Goal: Task Accomplishment & Management: Complete application form

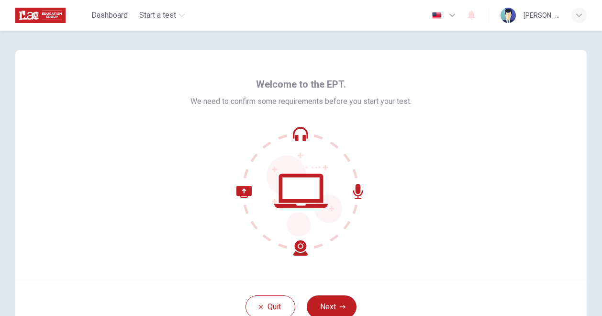
click at [300, 137] on icon at bounding box center [300, 138] width 11 height 6
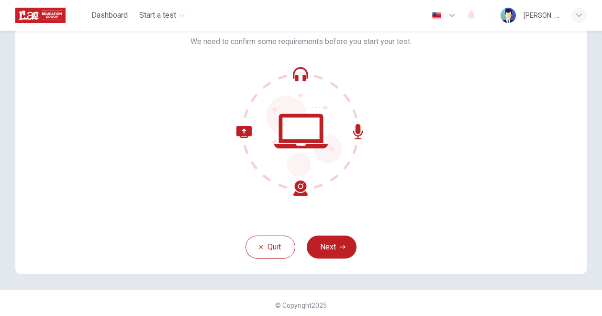
scroll to position [64, 0]
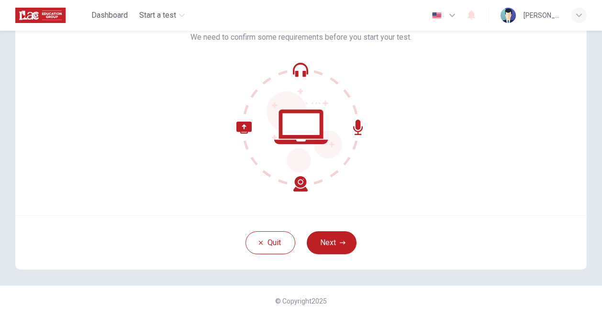
click at [190, 234] on div "Quit Next" at bounding box center [300, 242] width 571 height 54
click at [300, 181] on icon at bounding box center [300, 126] width 129 height 129
click at [322, 240] on button "Next" at bounding box center [332, 242] width 50 height 23
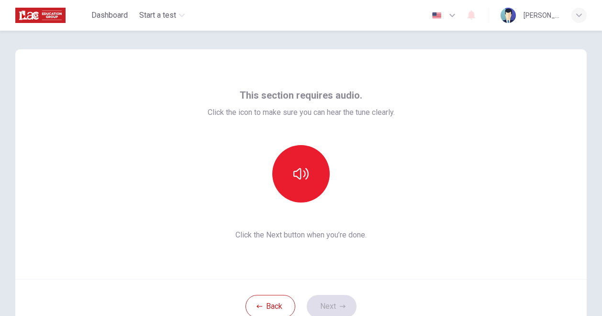
scroll to position [0, 0]
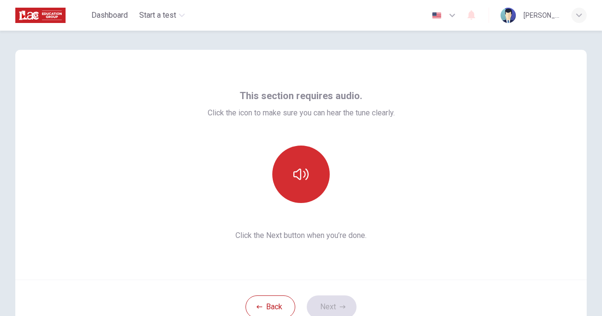
click at [300, 172] on icon "button" at bounding box center [300, 173] width 15 height 15
click at [293, 169] on icon "button" at bounding box center [300, 173] width 15 height 15
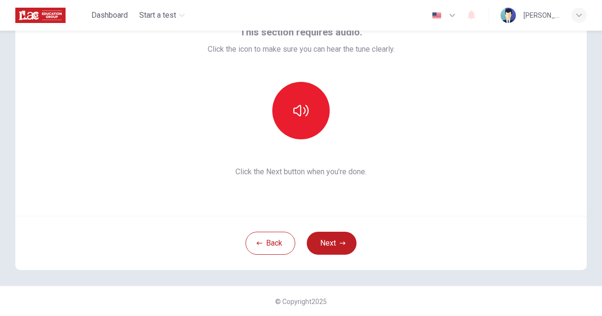
scroll to position [64, 0]
click at [327, 240] on button "Next" at bounding box center [332, 242] width 50 height 23
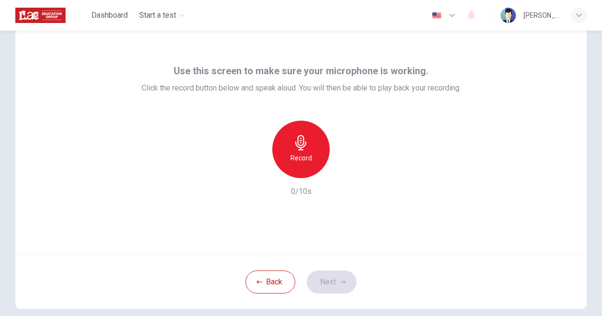
scroll to position [16, 0]
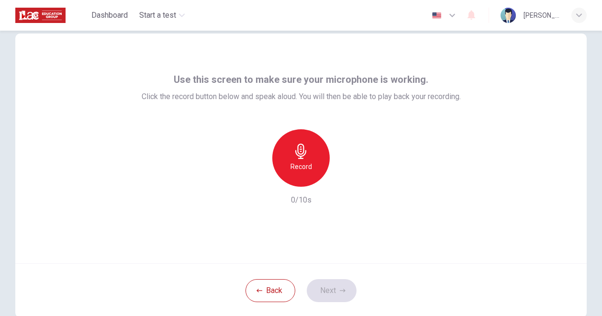
click at [302, 167] on h6 "Record" at bounding box center [301, 166] width 22 height 11
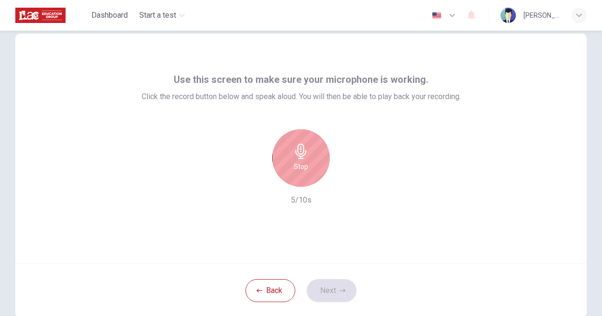
click at [315, 164] on div "Stop" at bounding box center [300, 157] width 57 height 57
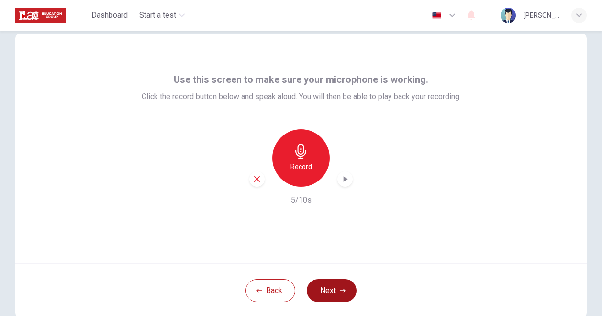
click at [325, 287] on button "Next" at bounding box center [332, 290] width 50 height 23
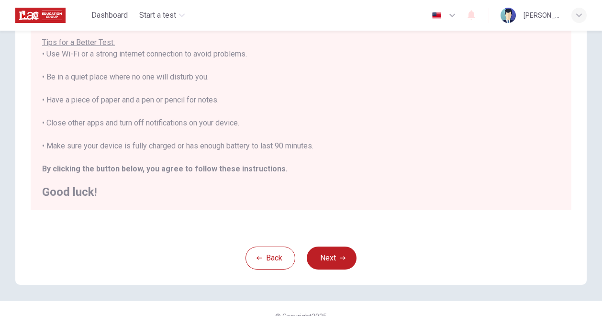
scroll to position [186, 0]
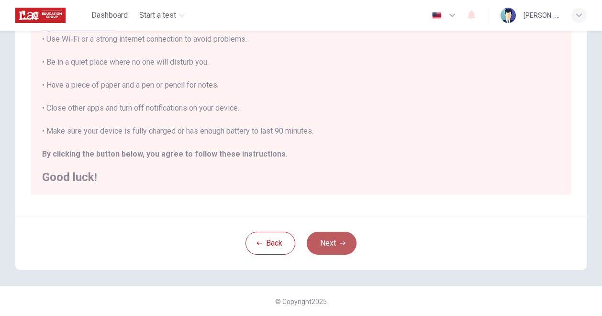
click at [327, 250] on button "Next" at bounding box center [332, 243] width 50 height 23
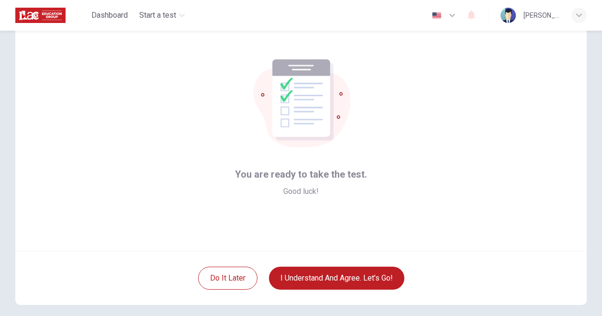
scroll to position [0, 0]
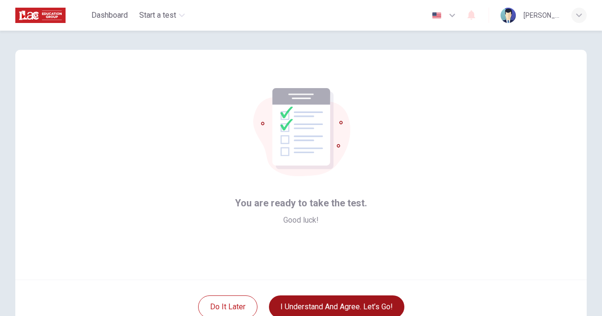
click at [353, 308] on button "I understand and agree. Let’s go!" at bounding box center [336, 306] width 135 height 23
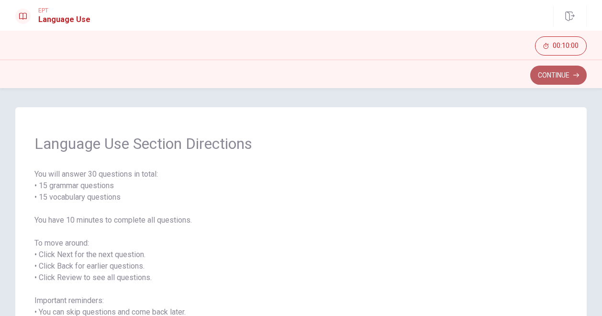
click at [562, 71] on button "Continue" at bounding box center [558, 75] width 56 height 19
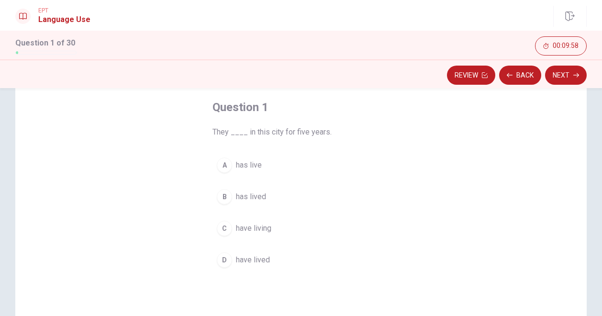
scroll to position [48, 0]
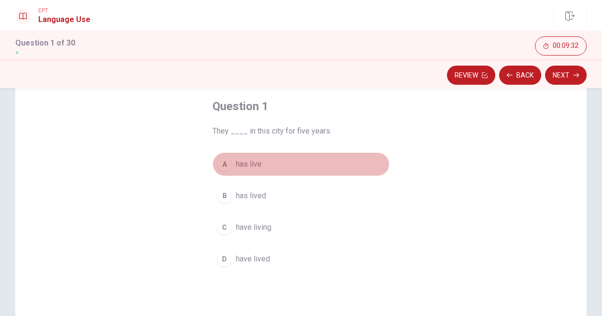
click at [220, 158] on div "A" at bounding box center [224, 163] width 15 height 15
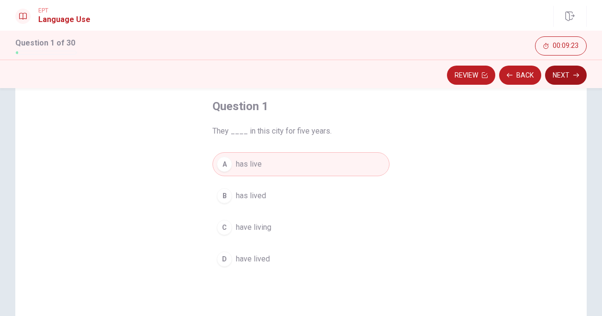
click at [562, 79] on button "Next" at bounding box center [566, 75] width 42 height 19
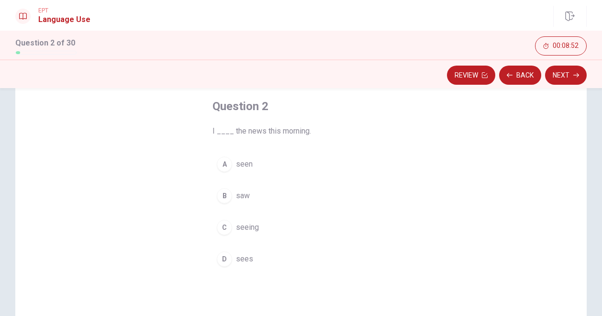
click at [223, 168] on div "A" at bounding box center [224, 163] width 15 height 15
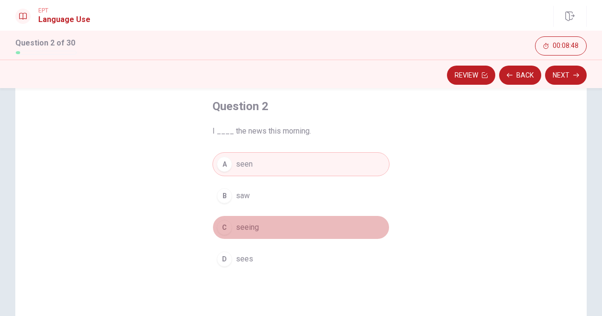
click at [223, 223] on div "C" at bounding box center [224, 227] width 15 height 15
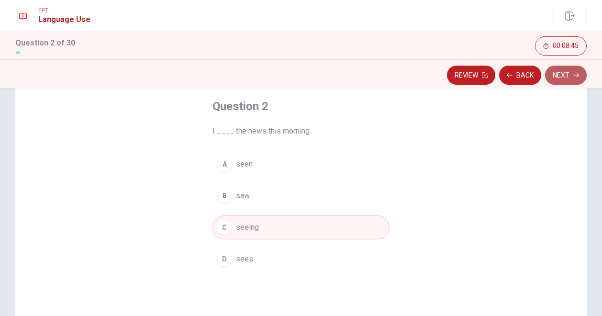
click at [569, 76] on button "Next" at bounding box center [566, 75] width 42 height 19
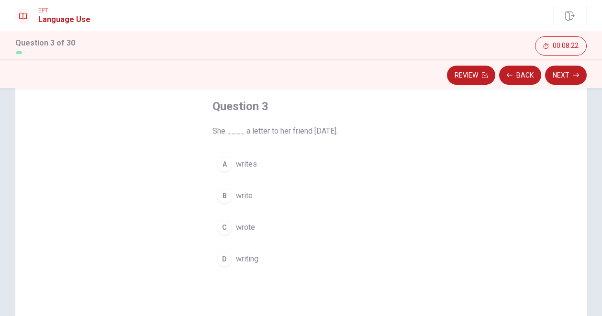
click at [219, 193] on div "B" at bounding box center [224, 195] width 15 height 15
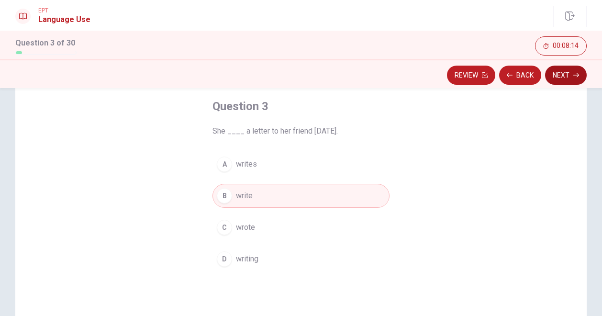
click at [567, 72] on button "Next" at bounding box center [566, 75] width 42 height 19
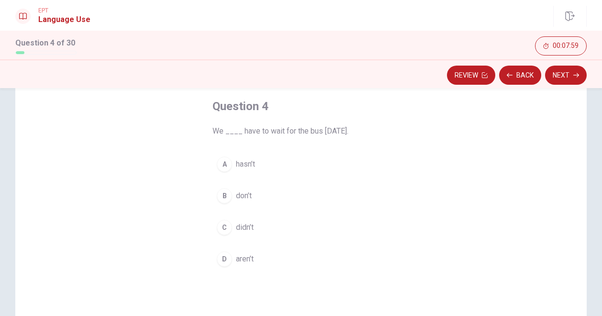
click at [225, 193] on div "B" at bounding box center [224, 195] width 15 height 15
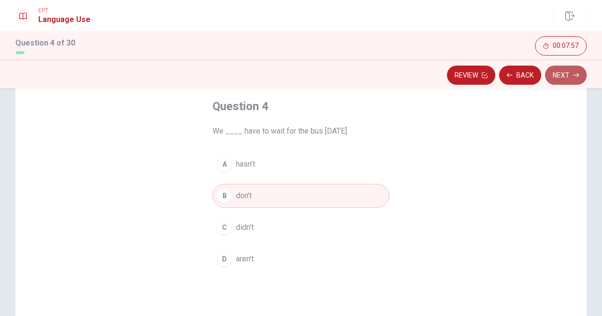
click at [575, 74] on icon "button" at bounding box center [576, 75] width 6 height 6
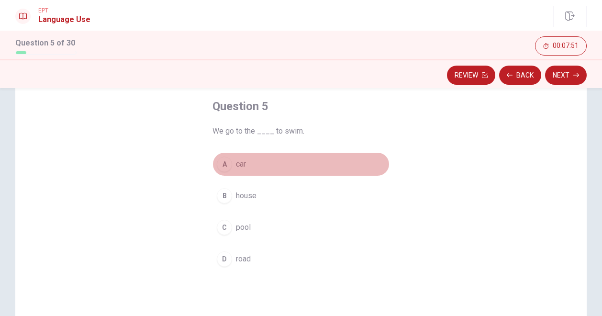
click at [218, 160] on div "A" at bounding box center [224, 163] width 15 height 15
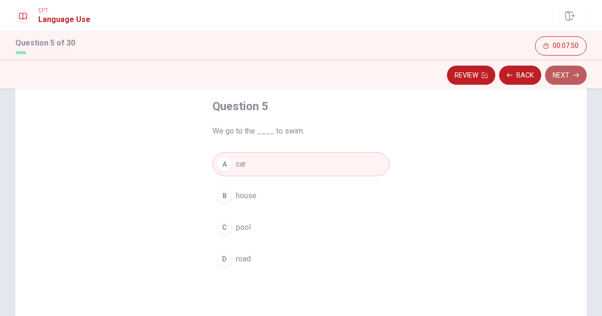
click at [572, 82] on button "Next" at bounding box center [566, 75] width 42 height 19
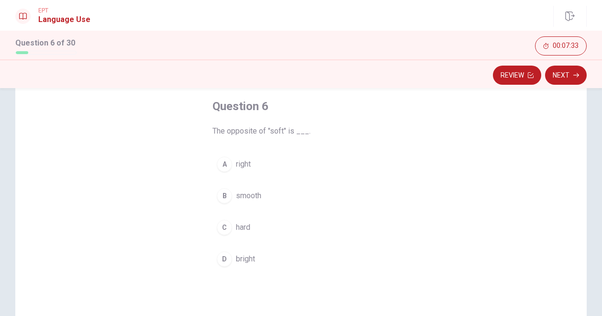
click at [218, 193] on div "B" at bounding box center [224, 195] width 15 height 15
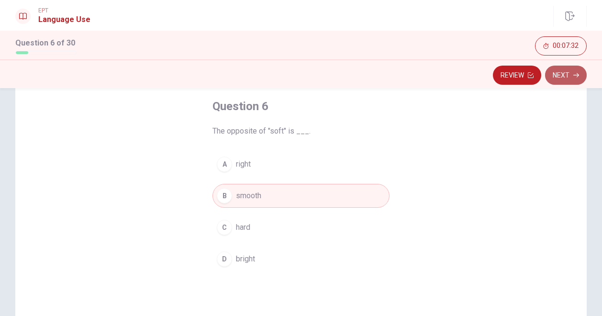
click at [559, 72] on button "Next" at bounding box center [566, 75] width 42 height 19
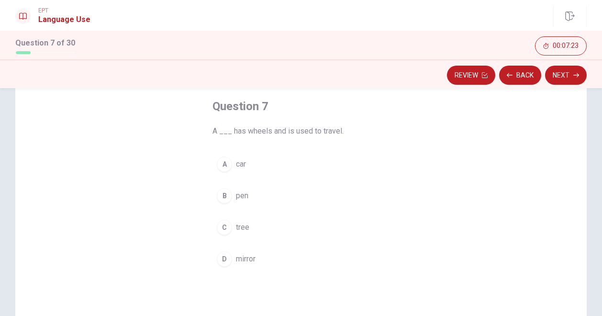
click at [227, 236] on button "C tree" at bounding box center [300, 227] width 177 height 24
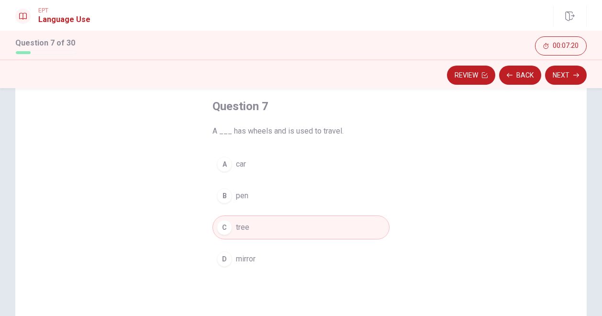
click at [576, 63] on div "Review Back Next" at bounding box center [301, 73] width 602 height 29
click at [573, 74] on icon "button" at bounding box center [576, 75] width 6 height 6
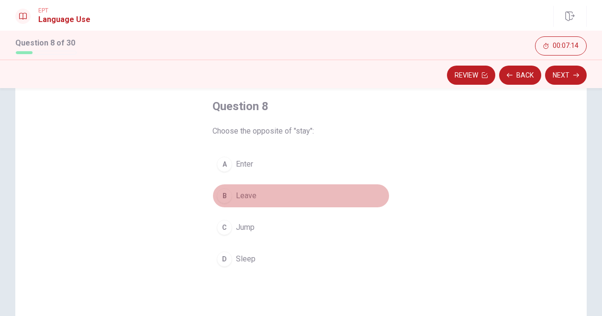
click at [217, 193] on div "B" at bounding box center [224, 195] width 15 height 15
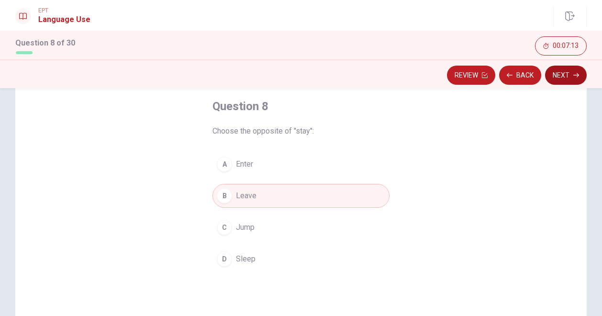
click at [556, 73] on button "Next" at bounding box center [566, 75] width 42 height 19
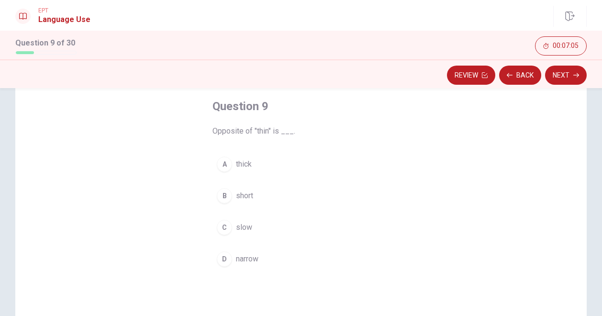
click at [219, 205] on button "B short" at bounding box center [300, 196] width 177 height 24
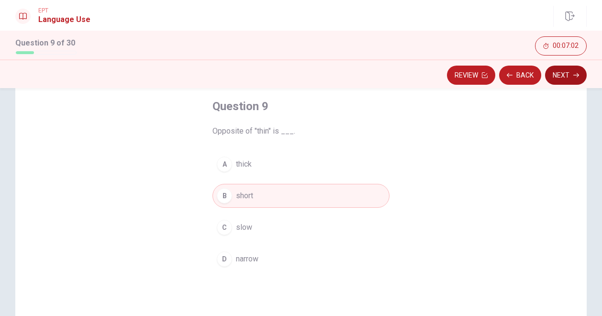
click at [568, 84] on button "Next" at bounding box center [566, 75] width 42 height 19
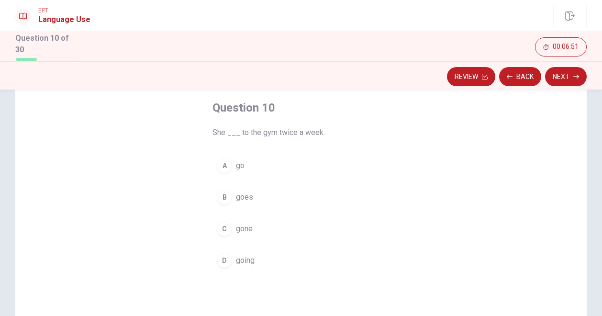
click at [224, 164] on div "A" at bounding box center [224, 165] width 15 height 15
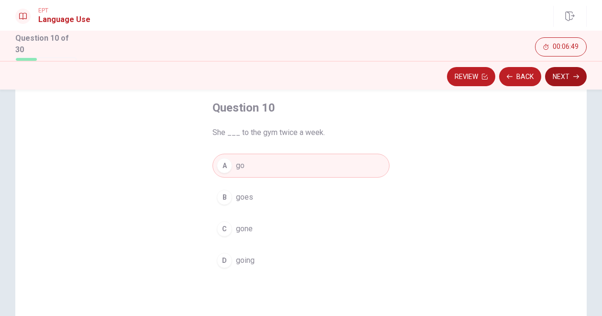
click at [560, 70] on button "Next" at bounding box center [566, 76] width 42 height 19
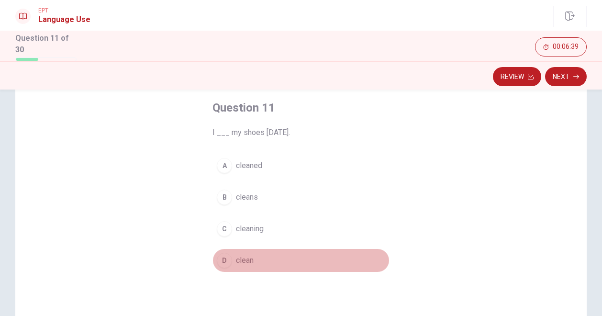
click at [221, 260] on div "D" at bounding box center [224, 260] width 15 height 15
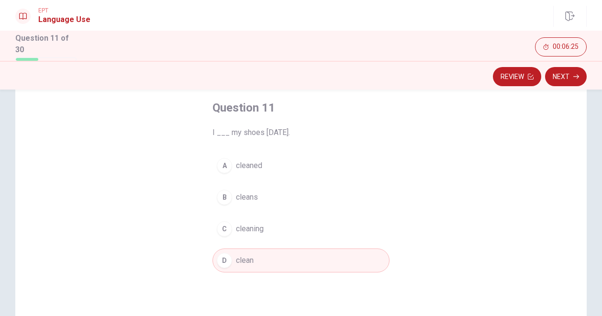
click at [248, 223] on span "cleaning" at bounding box center [250, 228] width 28 height 11
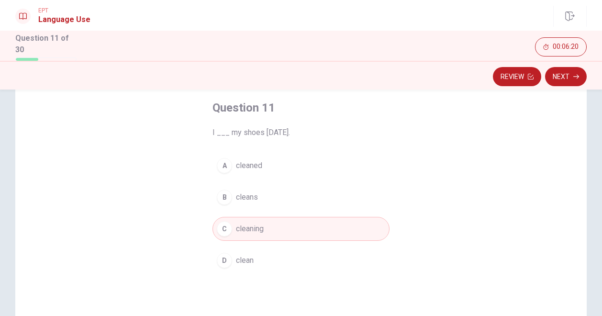
click at [254, 166] on span "cleaned" at bounding box center [249, 165] width 26 height 11
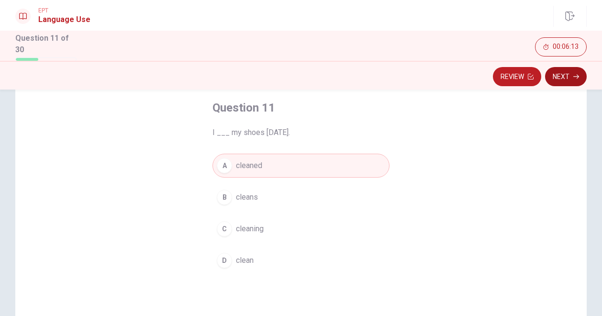
click at [574, 74] on icon "button" at bounding box center [576, 77] width 6 height 6
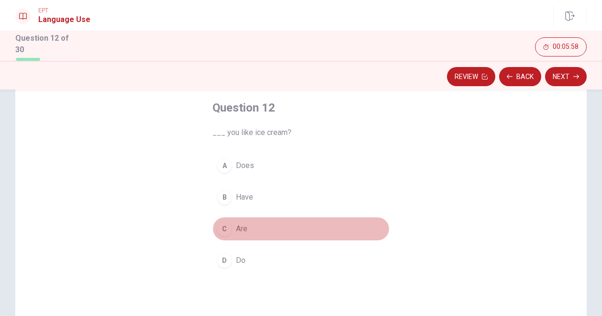
click at [222, 226] on div "C" at bounding box center [224, 228] width 15 height 15
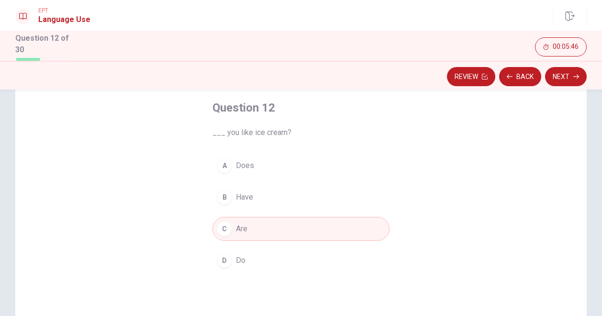
click at [220, 258] on div "D" at bounding box center [224, 260] width 15 height 15
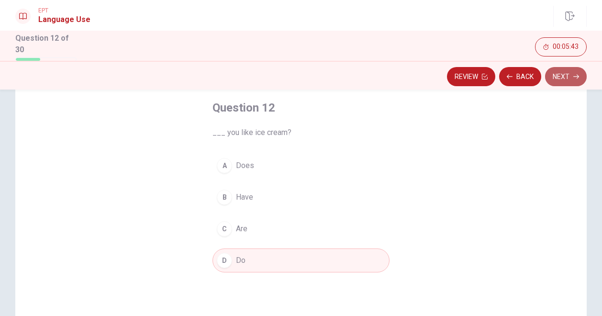
click at [562, 74] on button "Next" at bounding box center [566, 76] width 42 height 19
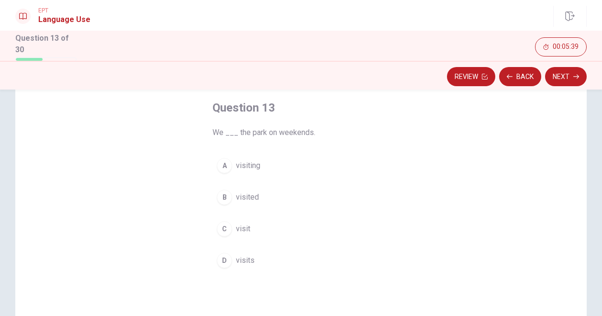
click at [278, 133] on span "We ___ the park on weekends." at bounding box center [300, 132] width 177 height 11
click at [224, 197] on div "B" at bounding box center [224, 196] width 15 height 15
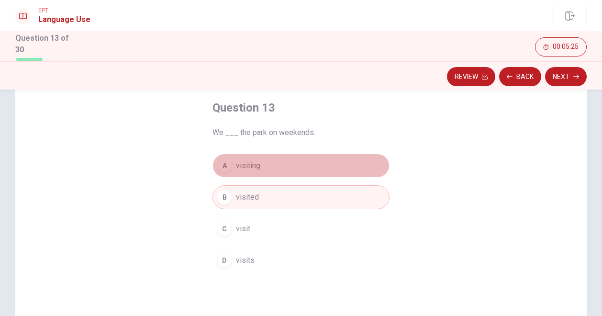
click at [260, 169] on button "A visiting" at bounding box center [300, 166] width 177 height 24
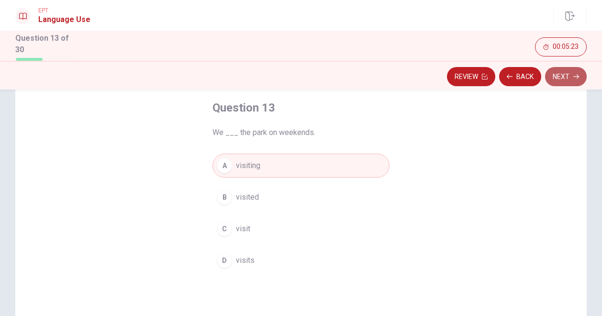
click at [557, 73] on button "Next" at bounding box center [566, 76] width 42 height 19
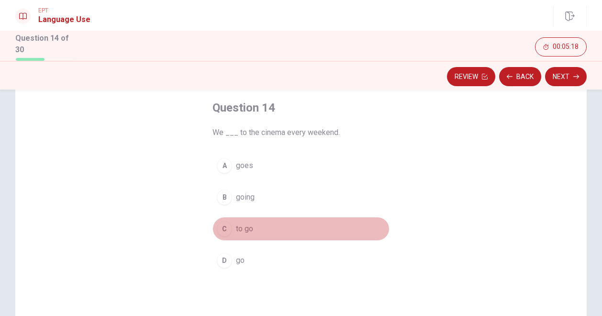
click at [223, 231] on div "C" at bounding box center [224, 228] width 15 height 15
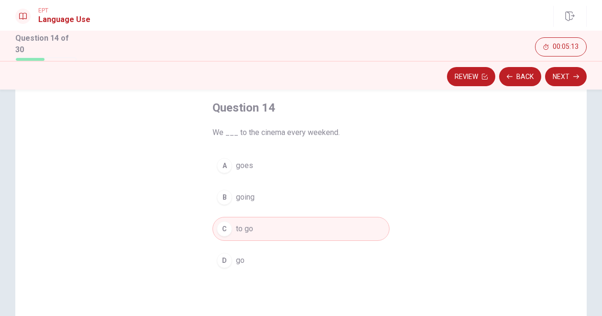
click at [238, 258] on span "go" at bounding box center [240, 260] width 9 height 11
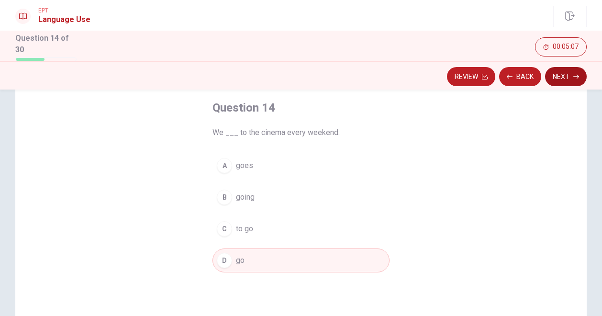
click at [565, 73] on button "Next" at bounding box center [566, 76] width 42 height 19
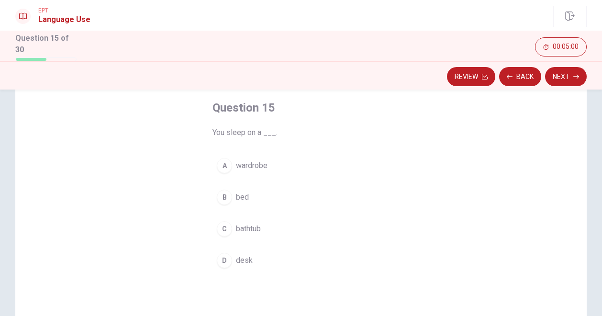
click at [222, 195] on div "B" at bounding box center [224, 196] width 15 height 15
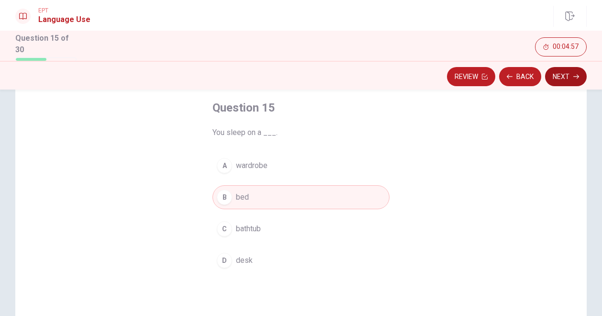
click at [573, 77] on icon "button" at bounding box center [576, 77] width 6 height 6
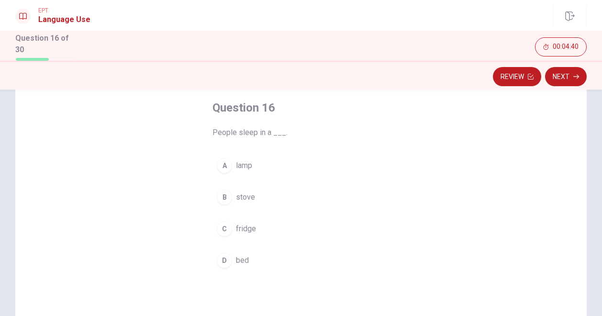
click at [227, 254] on div "D" at bounding box center [224, 260] width 15 height 15
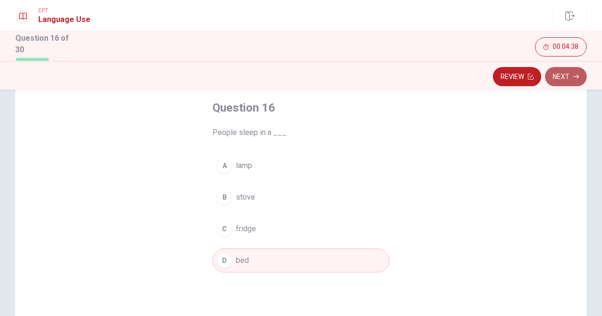
click at [573, 74] on icon "button" at bounding box center [576, 77] width 6 height 6
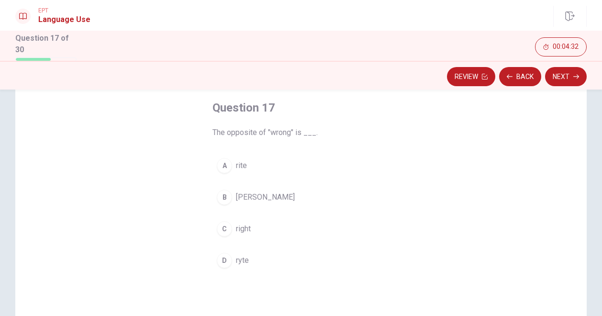
click at [223, 198] on div "B" at bounding box center [224, 196] width 15 height 15
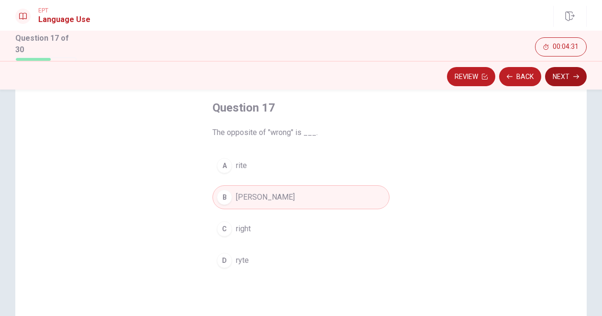
click at [558, 73] on button "Next" at bounding box center [566, 76] width 42 height 19
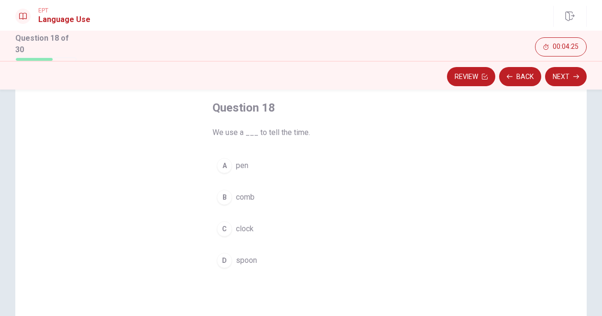
click at [217, 229] on div "C" at bounding box center [224, 228] width 15 height 15
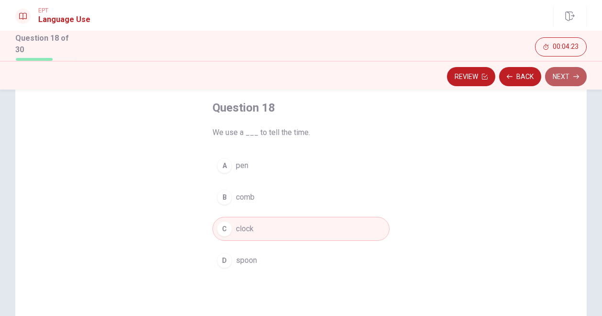
click at [566, 78] on button "Next" at bounding box center [566, 76] width 42 height 19
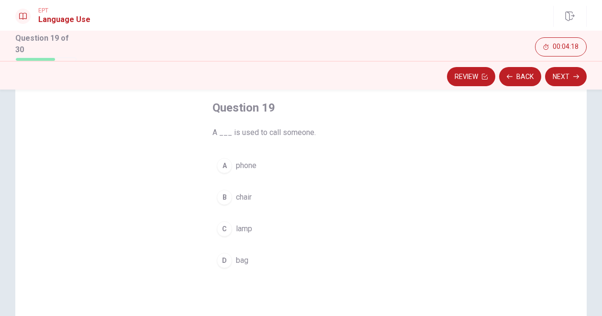
click at [282, 136] on span "A ___ is used to call someone." at bounding box center [300, 132] width 177 height 11
click at [263, 133] on span "A ___ is used to call someone." at bounding box center [300, 132] width 177 height 11
click at [219, 172] on button "A phone" at bounding box center [300, 166] width 177 height 24
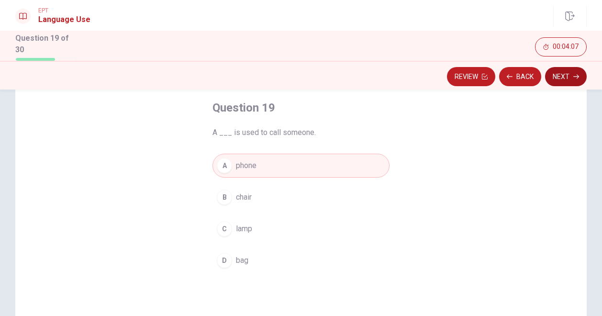
click at [571, 77] on button "Next" at bounding box center [566, 76] width 42 height 19
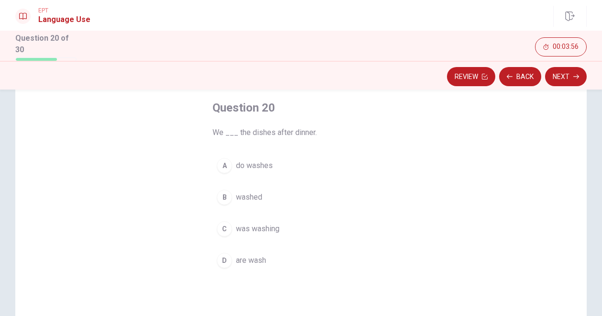
click at [218, 197] on div "B" at bounding box center [224, 196] width 15 height 15
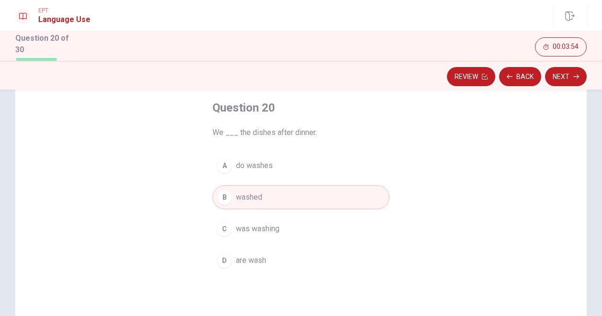
click at [574, 86] on div "Review Back Next" at bounding box center [301, 75] width 602 height 29
click at [571, 74] on button "Next" at bounding box center [566, 76] width 42 height 19
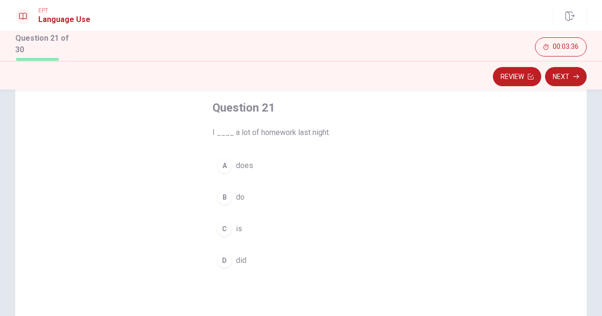
click at [221, 267] on button "D did" at bounding box center [300, 260] width 177 height 24
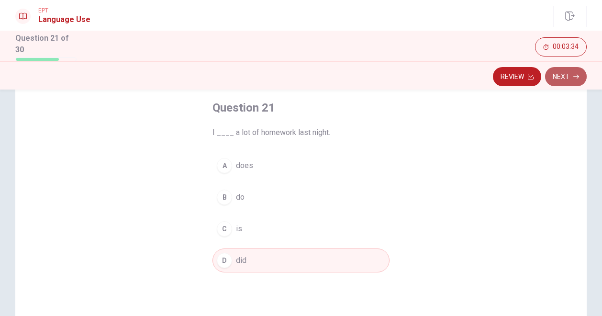
click at [566, 75] on button "Next" at bounding box center [566, 76] width 42 height 19
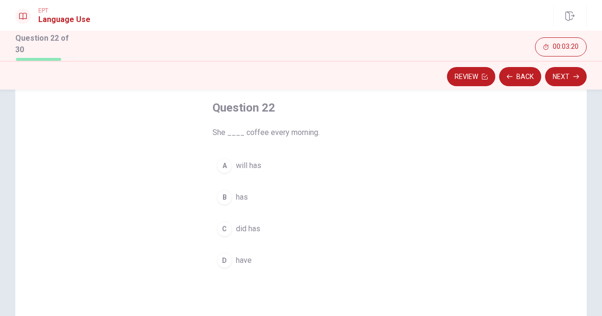
click at [232, 257] on button "D have" at bounding box center [300, 260] width 177 height 24
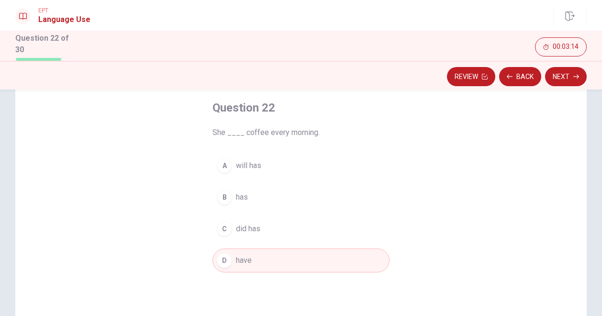
click at [226, 231] on div "C" at bounding box center [224, 228] width 15 height 15
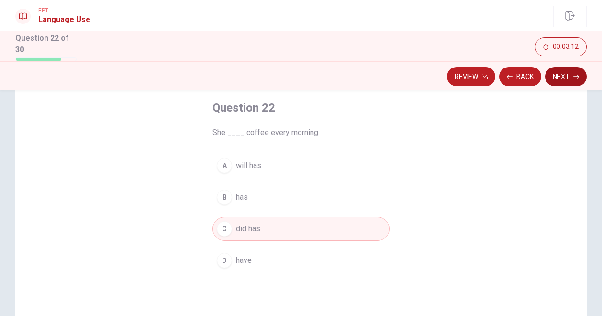
click at [565, 76] on button "Next" at bounding box center [566, 76] width 42 height 19
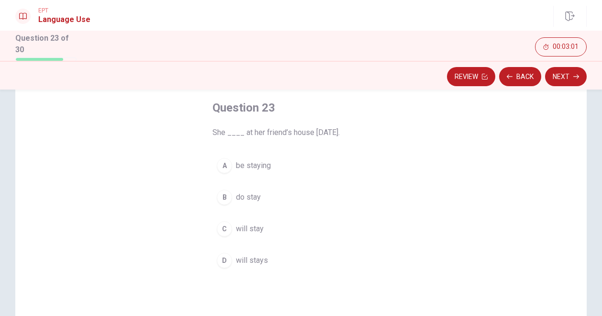
click at [227, 226] on div "C" at bounding box center [224, 228] width 15 height 15
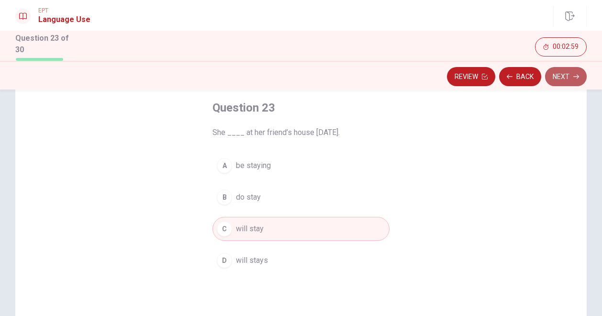
click at [563, 77] on button "Next" at bounding box center [566, 76] width 42 height 19
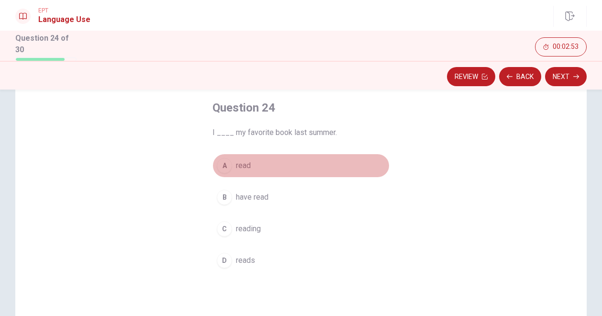
click at [228, 163] on div "A" at bounding box center [224, 165] width 15 height 15
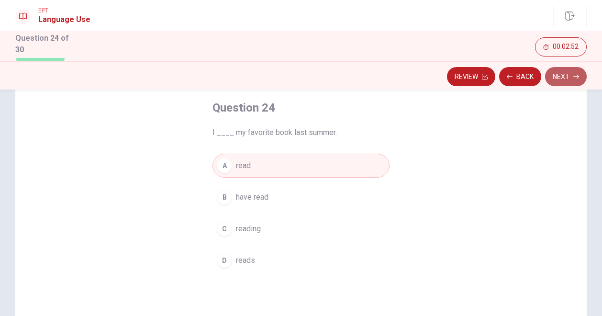
click at [569, 74] on button "Next" at bounding box center [566, 76] width 42 height 19
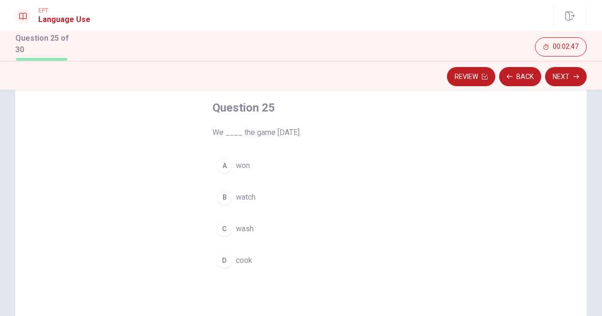
click at [231, 224] on button "C wash" at bounding box center [300, 229] width 177 height 24
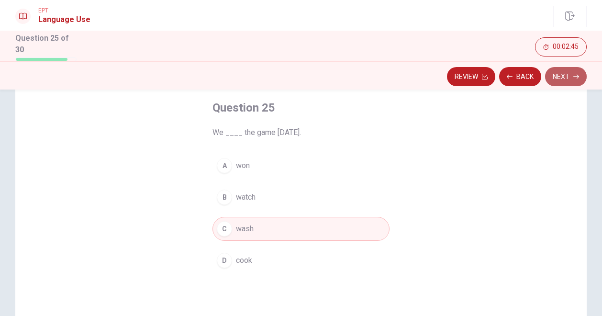
click at [567, 73] on button "Next" at bounding box center [566, 76] width 42 height 19
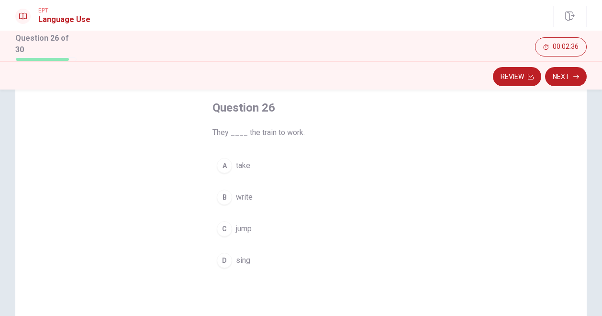
click at [229, 166] on div "A" at bounding box center [224, 165] width 15 height 15
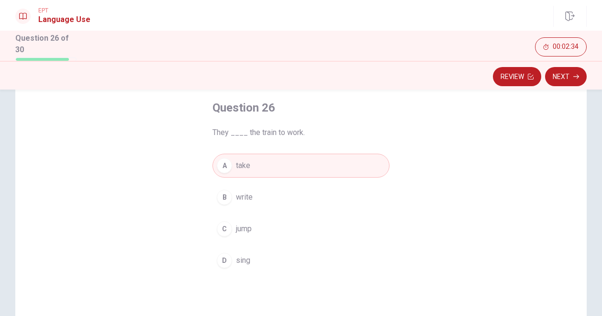
click at [219, 195] on div "B" at bounding box center [224, 196] width 15 height 15
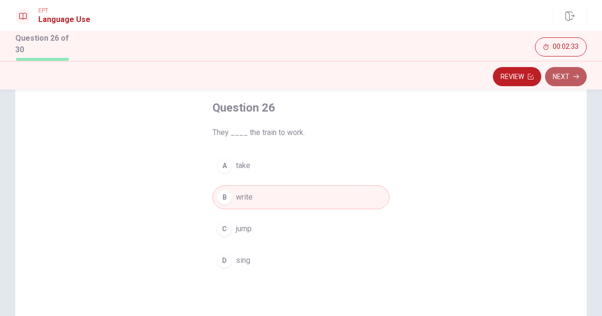
click at [566, 78] on button "Next" at bounding box center [566, 76] width 42 height 19
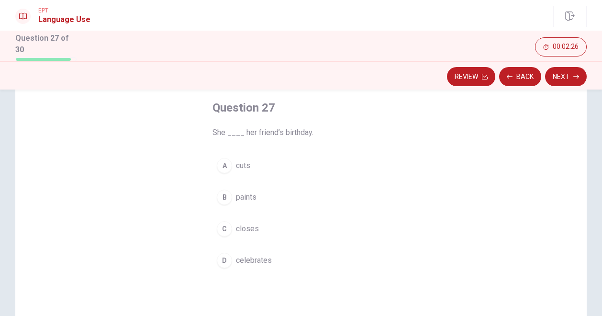
click at [226, 260] on div "D" at bounding box center [224, 260] width 15 height 15
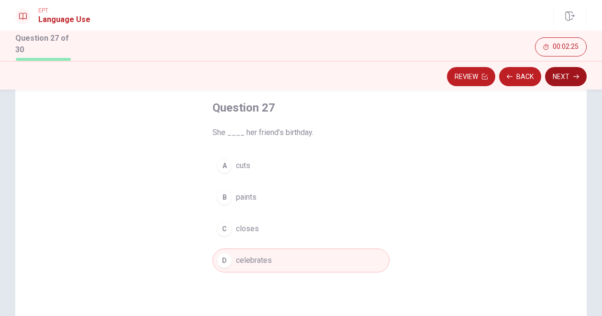
click at [568, 80] on button "Next" at bounding box center [566, 76] width 42 height 19
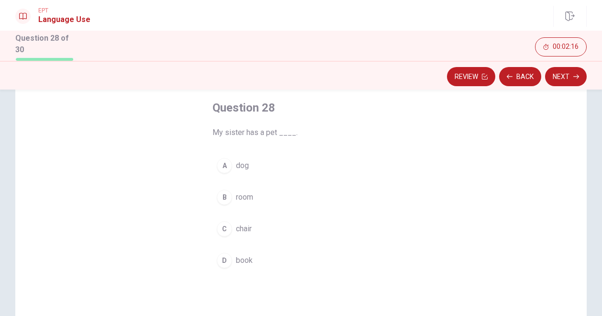
click at [221, 164] on div "A" at bounding box center [224, 165] width 15 height 15
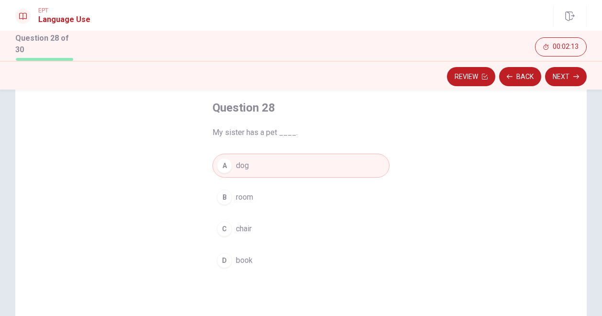
click at [559, 75] on button "Next" at bounding box center [566, 76] width 42 height 19
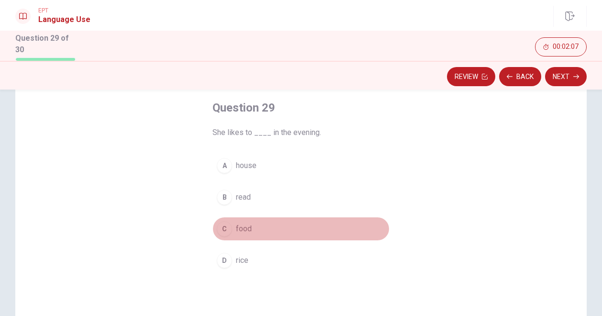
click at [223, 225] on div "C" at bounding box center [224, 228] width 15 height 15
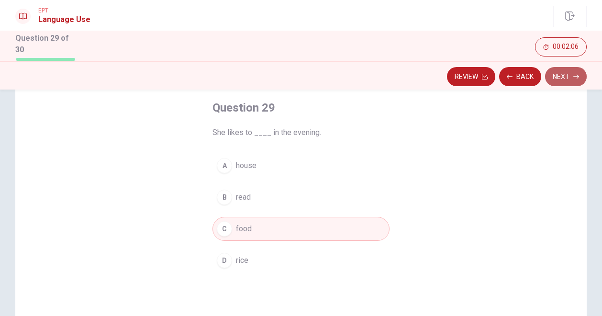
click at [574, 81] on button "Next" at bounding box center [566, 76] width 42 height 19
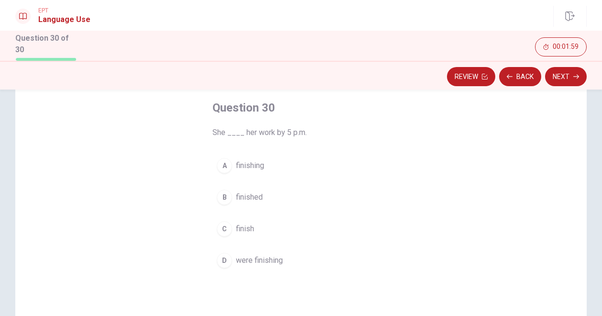
click at [226, 163] on div "A" at bounding box center [224, 165] width 15 height 15
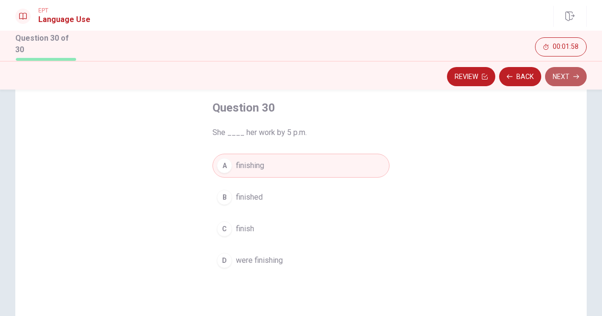
click at [561, 77] on button "Next" at bounding box center [566, 76] width 42 height 19
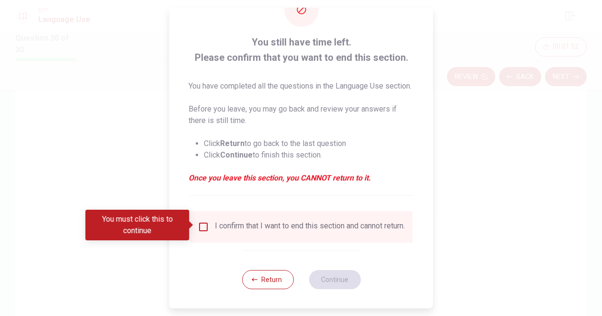
click at [206, 222] on input "You must click this to continue" at bounding box center [203, 226] width 11 height 11
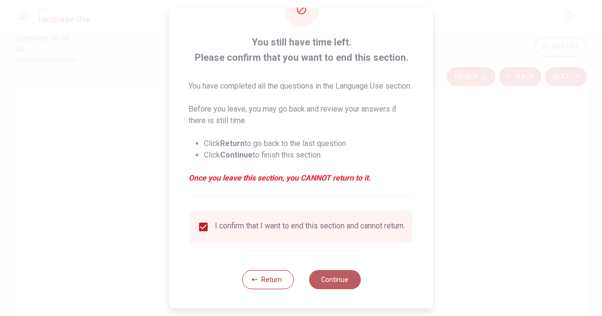
click at [331, 285] on button "Continue" at bounding box center [335, 279] width 52 height 19
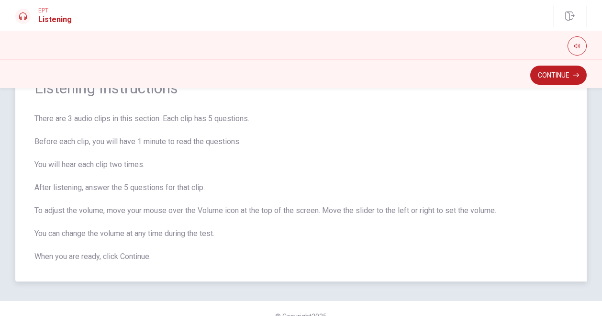
scroll to position [63, 0]
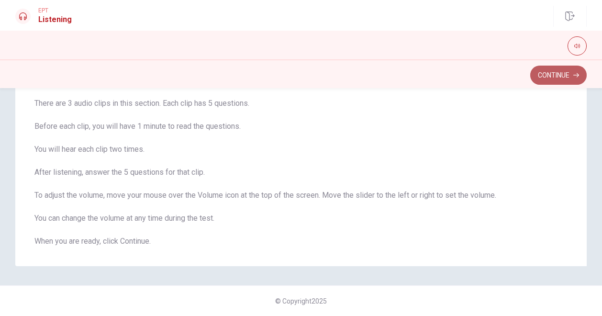
click at [571, 74] on button "Continue" at bounding box center [558, 75] width 56 height 19
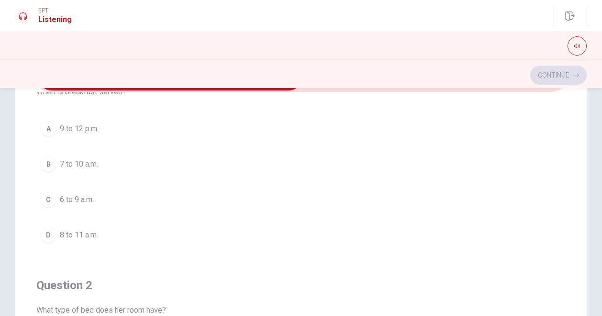
scroll to position [0, 0]
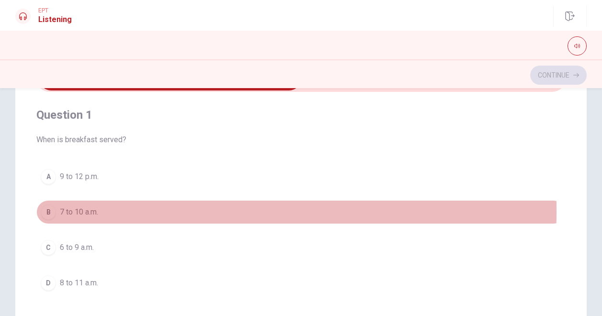
click at [56, 210] on button "B 7 to 10 a.m." at bounding box center [300, 212] width 529 height 24
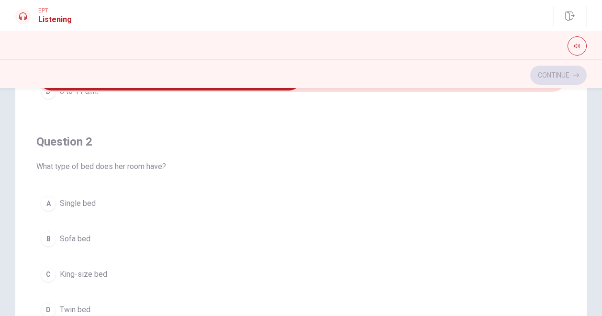
scroll to position [239, 0]
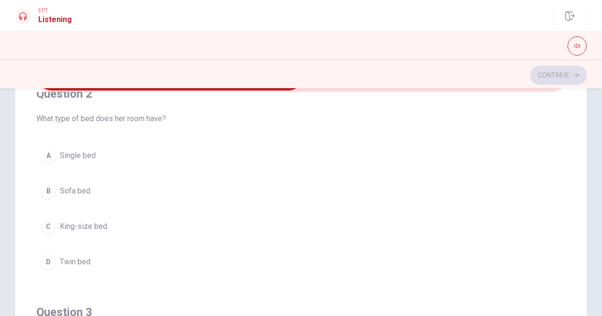
click at [56, 155] on button "A Single bed" at bounding box center [300, 156] width 529 height 24
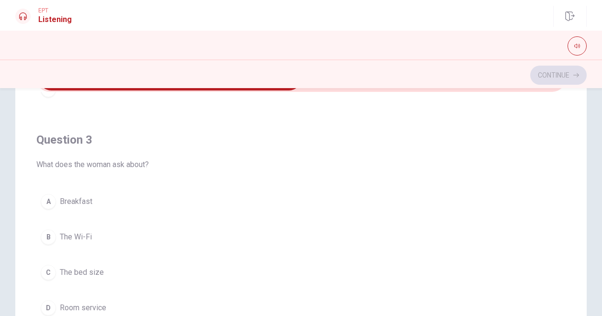
scroll to position [431, 0]
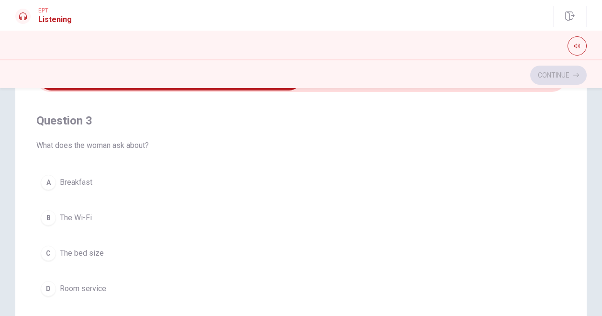
click at [53, 180] on div "A" at bounding box center [48, 182] width 15 height 15
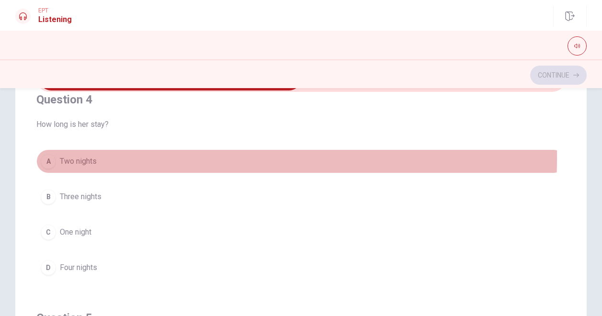
click at [54, 154] on div "A" at bounding box center [48, 161] width 15 height 15
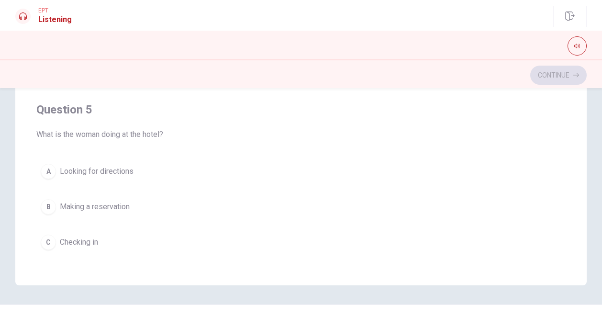
scroll to position [720, 0]
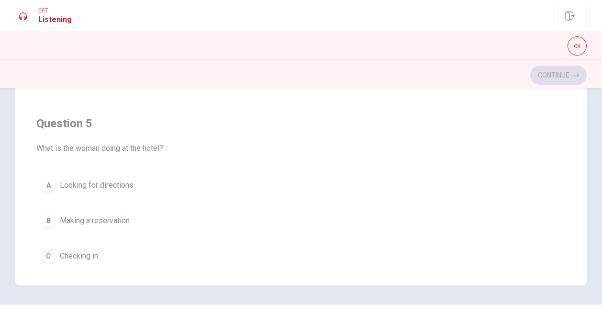
click at [50, 250] on div "C" at bounding box center [48, 255] width 15 height 15
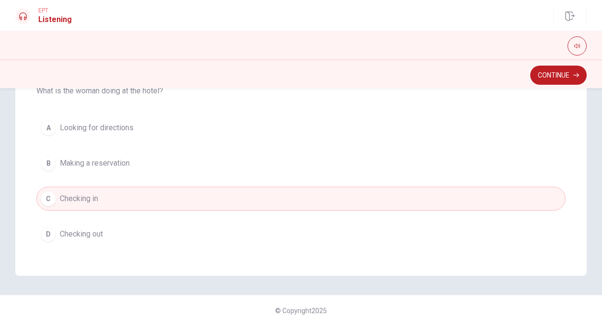
scroll to position [226, 0]
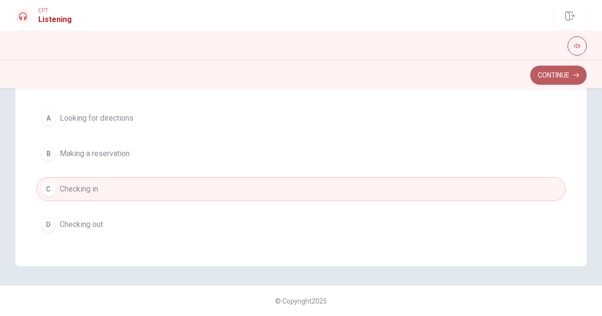
click at [574, 80] on button "Continue" at bounding box center [558, 75] width 56 height 19
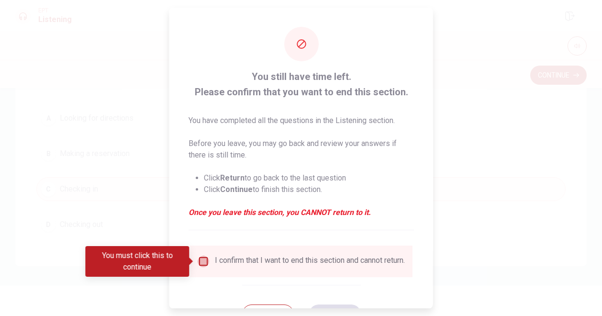
click at [201, 258] on input "You must click this to continue" at bounding box center [203, 260] width 11 height 11
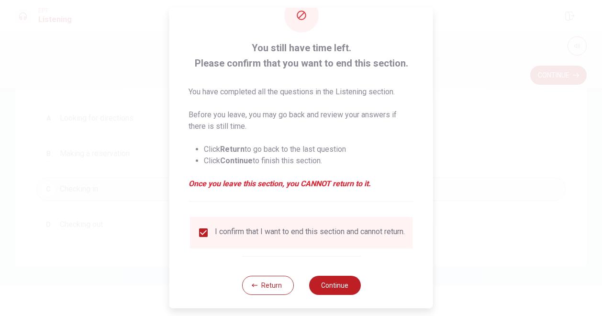
scroll to position [41, 0]
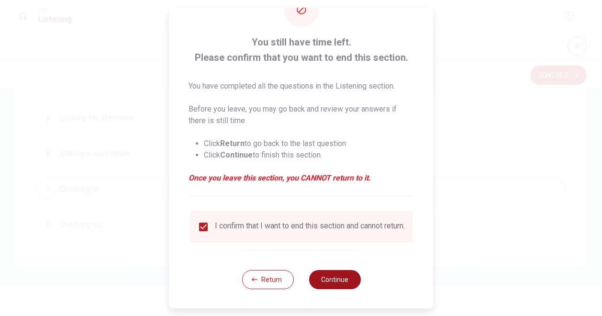
click at [331, 279] on button "Continue" at bounding box center [335, 279] width 52 height 19
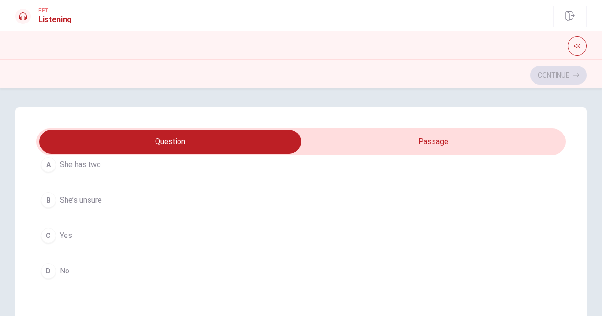
scroll to position [96, 0]
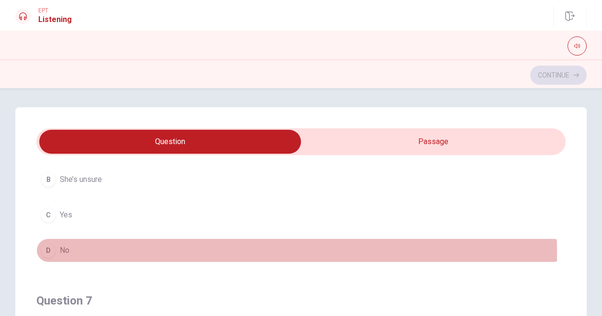
click at [53, 254] on div "D" at bounding box center [48, 250] width 15 height 15
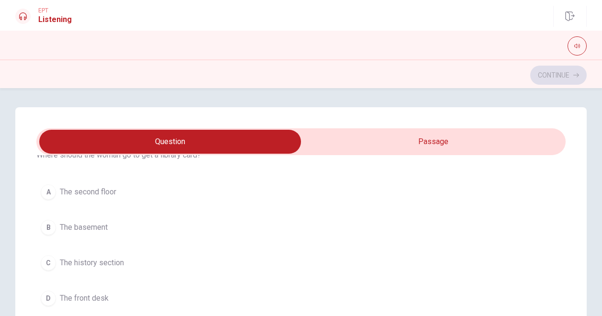
scroll to position [287, 0]
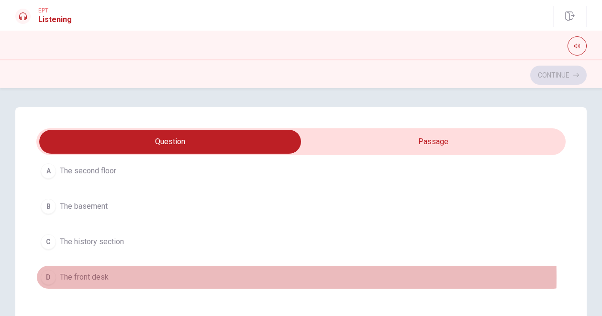
click at [45, 275] on div "D" at bounding box center [48, 276] width 15 height 15
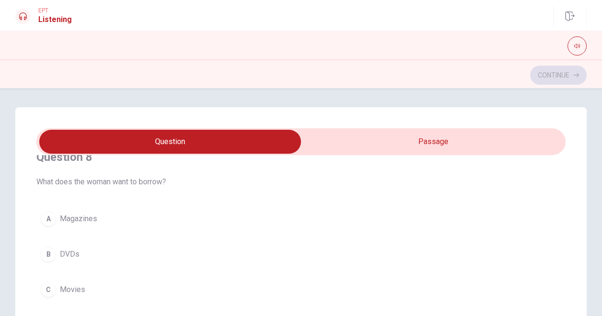
scroll to position [478, 0]
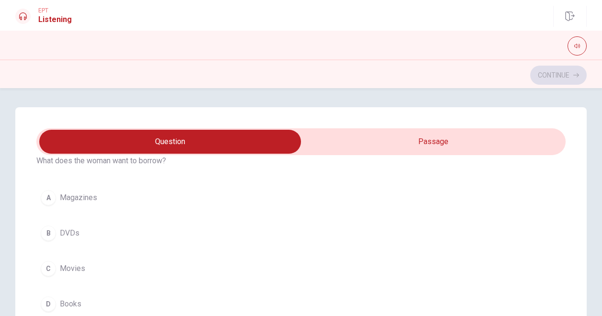
click at [58, 193] on button "A Magazines" at bounding box center [300, 198] width 529 height 24
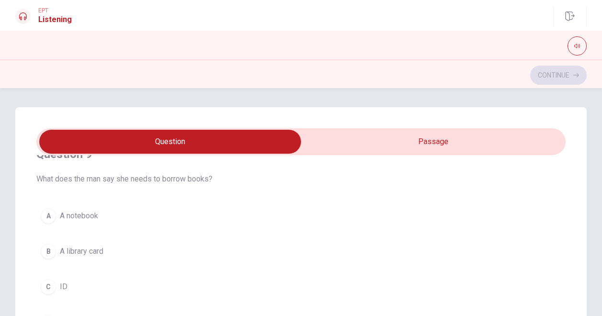
scroll to position [670, 0]
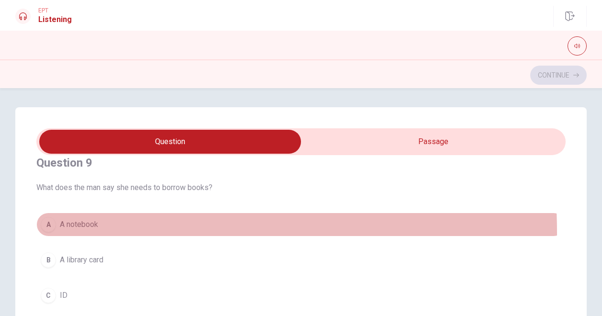
click at [45, 229] on button "A A notebook" at bounding box center [300, 224] width 529 height 24
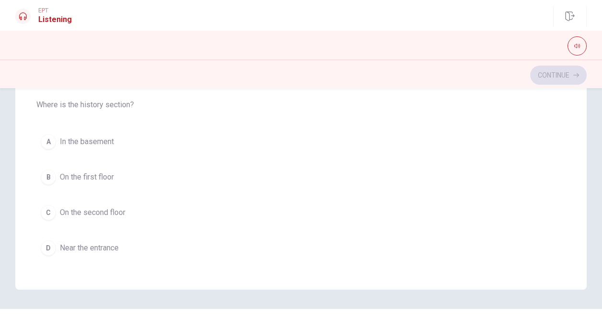
scroll to position [226, 0]
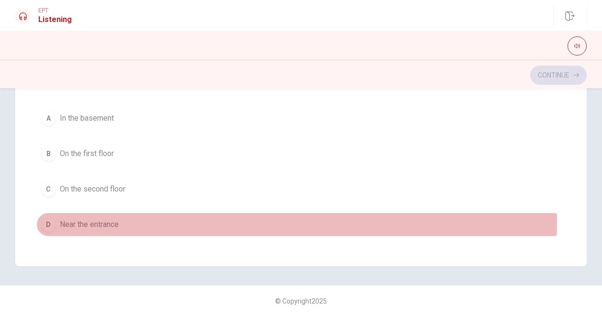
click at [42, 217] on div "D" at bounding box center [48, 224] width 15 height 15
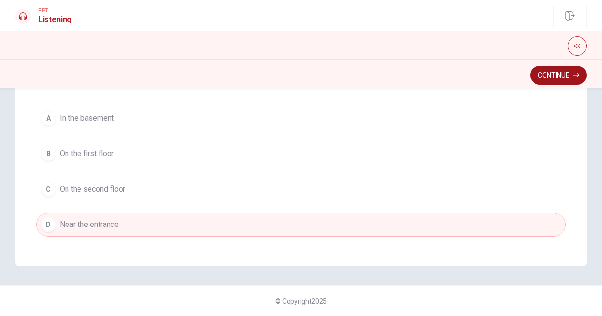
click at [567, 79] on button "Continue" at bounding box center [558, 75] width 56 height 19
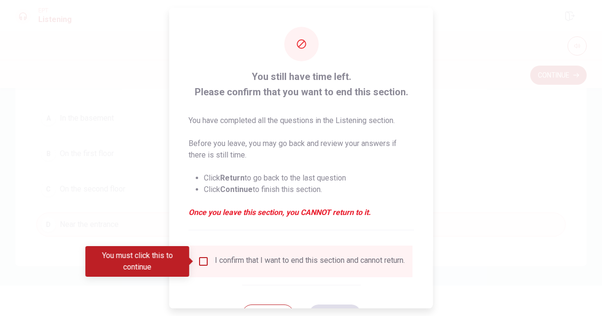
click at [198, 259] on input "You must click this to continue" at bounding box center [203, 260] width 11 height 11
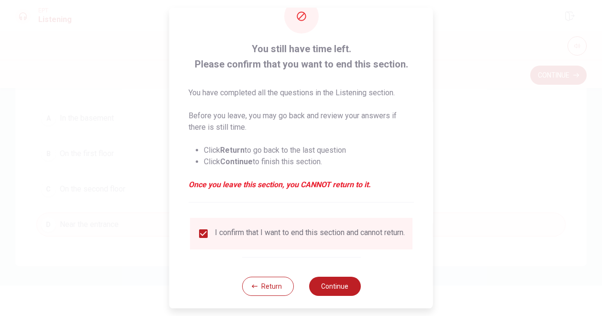
scroll to position [41, 0]
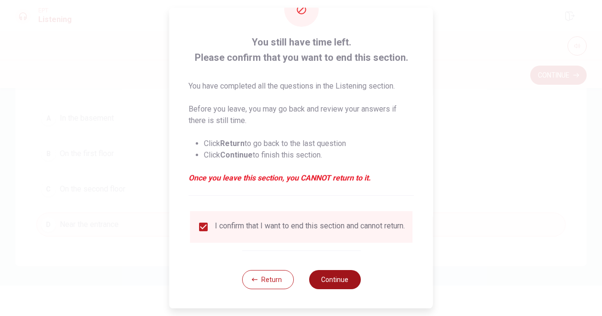
click at [338, 282] on button "Continue" at bounding box center [335, 279] width 52 height 19
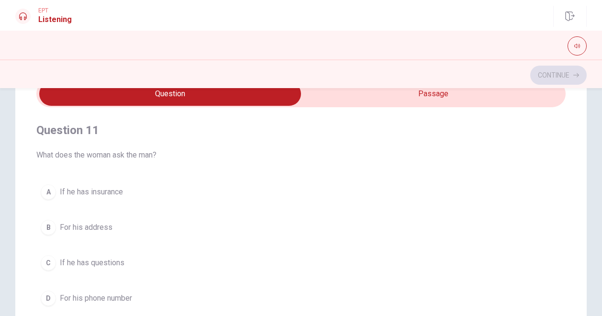
scroll to position [48, 0]
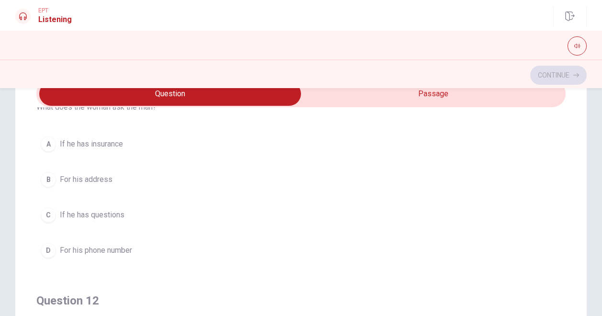
click at [46, 256] on div "D" at bounding box center [48, 250] width 15 height 15
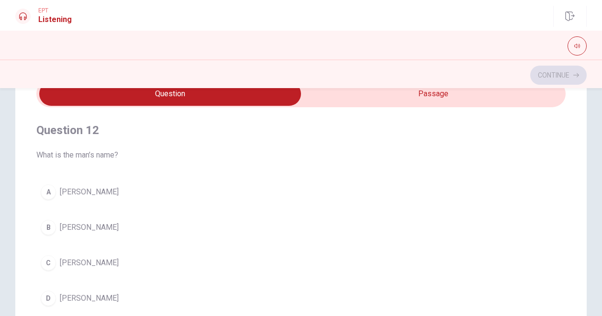
scroll to position [239, 0]
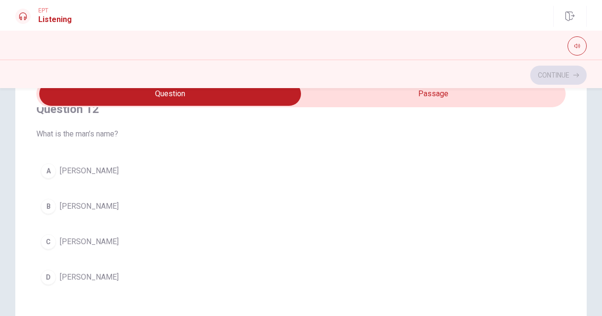
click at [50, 171] on div "A" at bounding box center [48, 170] width 15 height 15
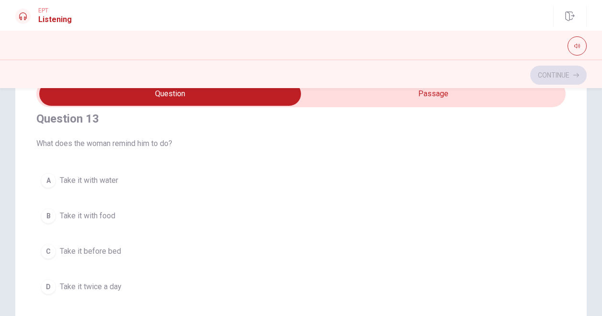
scroll to position [478, 0]
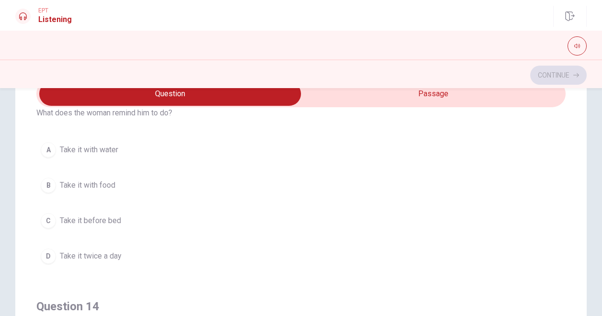
click at [50, 248] on div "D" at bounding box center [48, 255] width 15 height 15
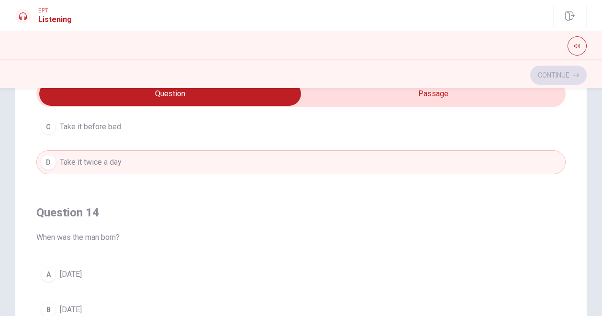
scroll to position [670, 0]
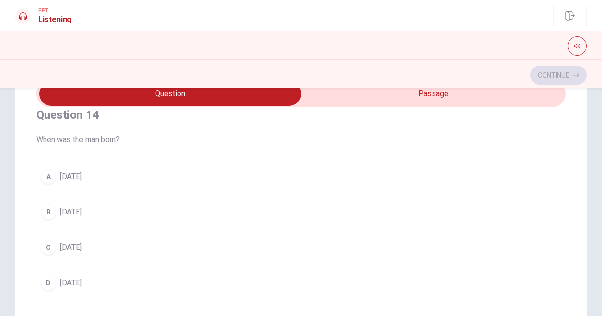
click at [47, 183] on button "A [DATE]" at bounding box center [300, 177] width 529 height 24
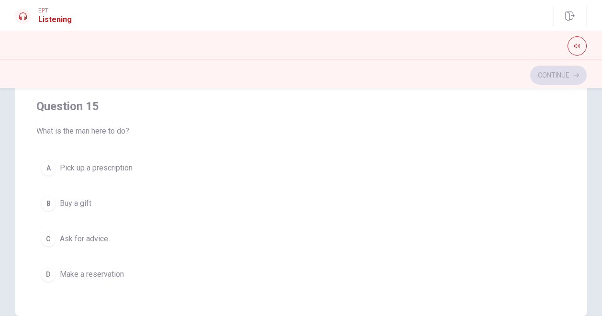
scroll to position [191, 0]
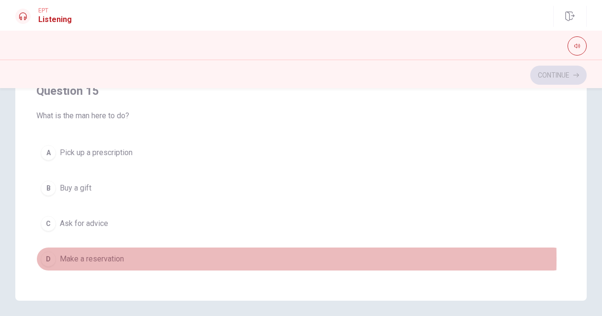
click at [52, 252] on div "D" at bounding box center [48, 258] width 15 height 15
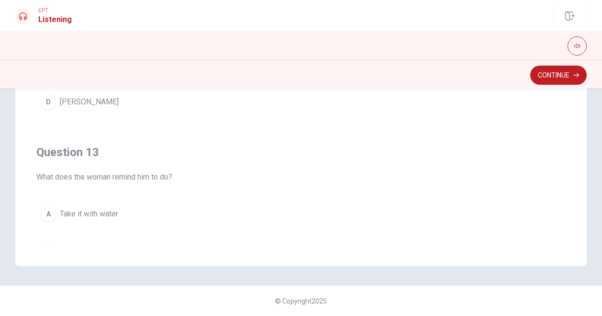
scroll to position [194, 0]
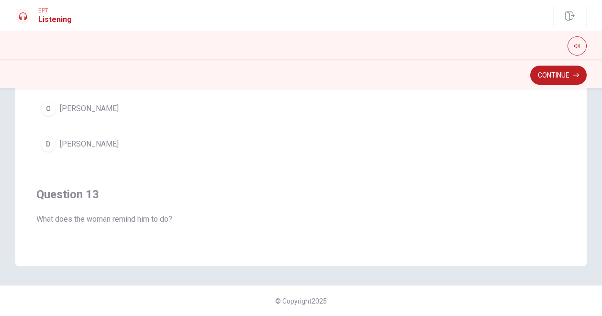
click at [55, 113] on button "C [PERSON_NAME]" at bounding box center [300, 109] width 529 height 24
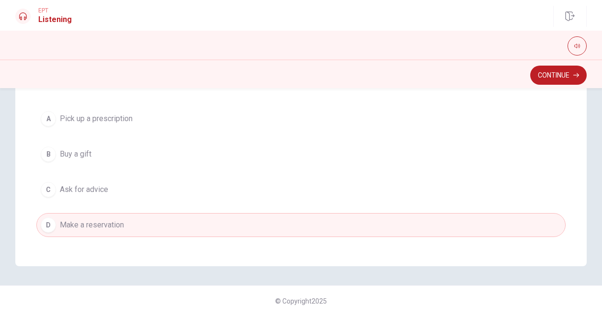
scroll to position [768, 0]
click at [556, 79] on button "Continue" at bounding box center [558, 75] width 56 height 19
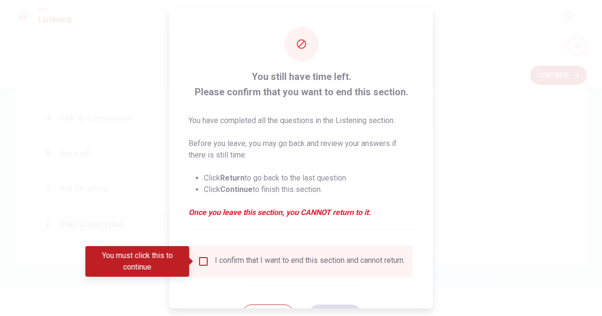
click at [194, 264] on span at bounding box center [191, 261] width 5 height 8
click at [201, 261] on input "You must click this to continue" at bounding box center [203, 260] width 11 height 11
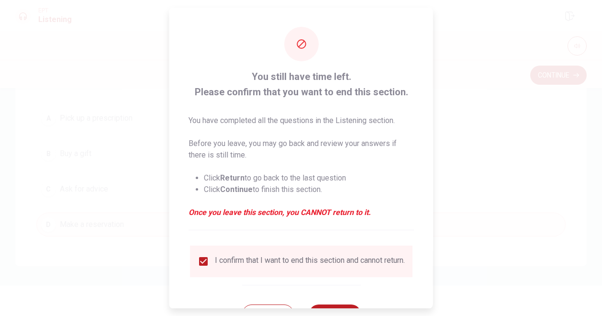
scroll to position [41, 0]
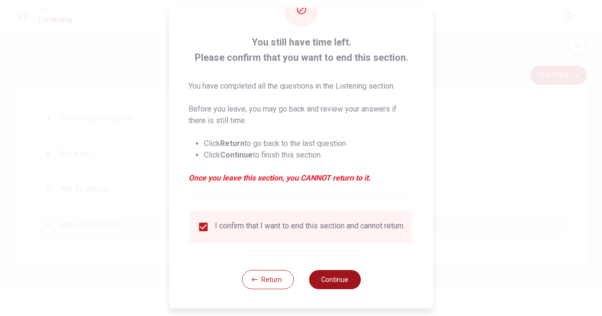
click at [331, 282] on button "Continue" at bounding box center [335, 279] width 52 height 19
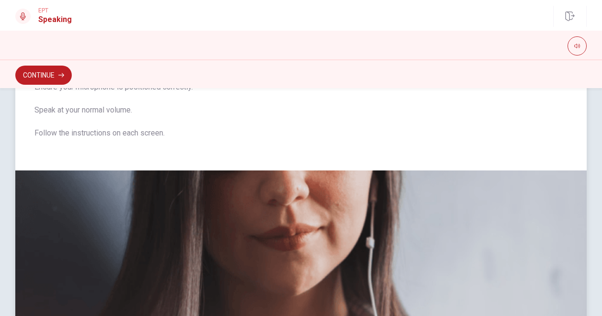
scroll to position [0, 0]
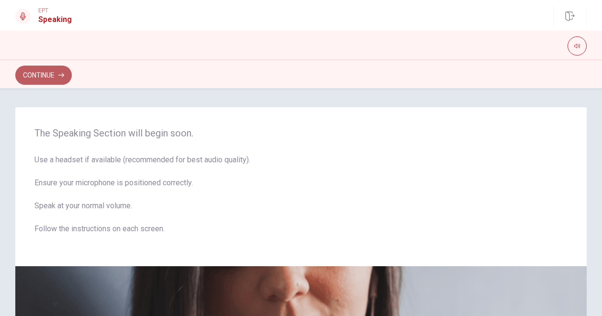
click at [57, 75] on button "Continue" at bounding box center [43, 75] width 56 height 19
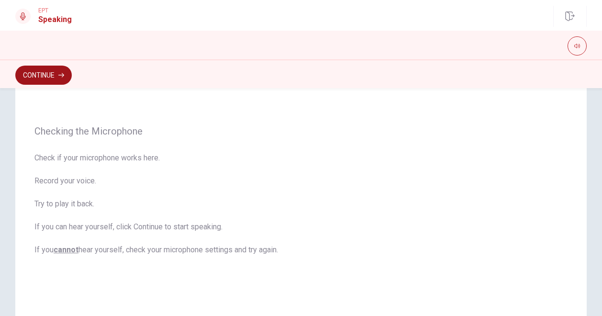
scroll to position [36, 0]
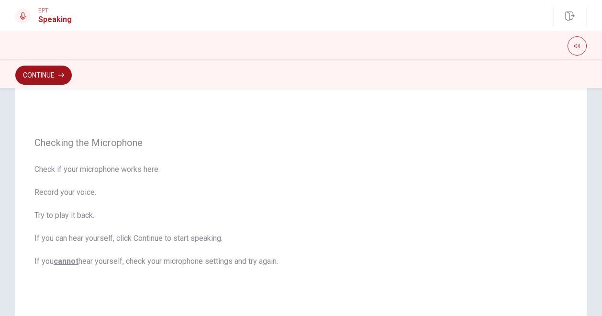
click at [52, 73] on button "Continue" at bounding box center [43, 75] width 56 height 19
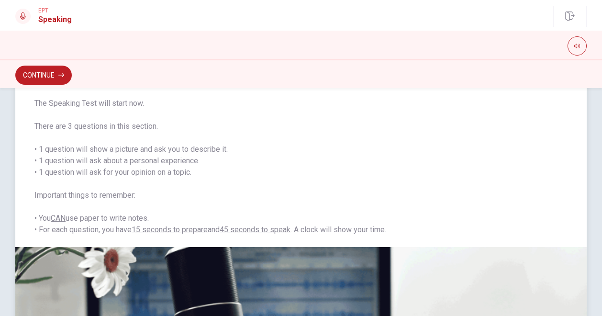
scroll to position [0, 0]
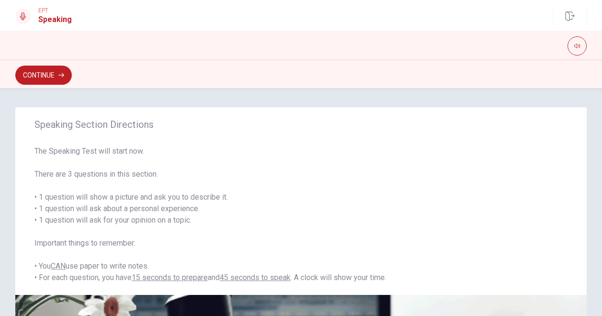
click at [59, 69] on button "Continue" at bounding box center [43, 75] width 56 height 19
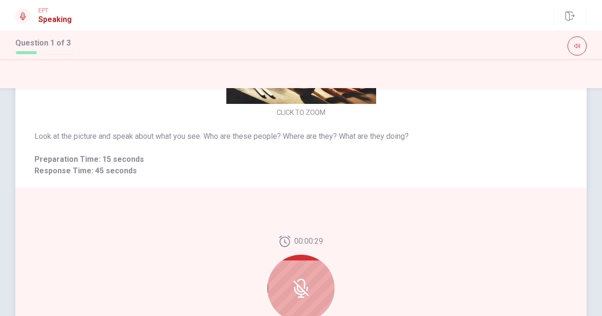
scroll to position [96, 0]
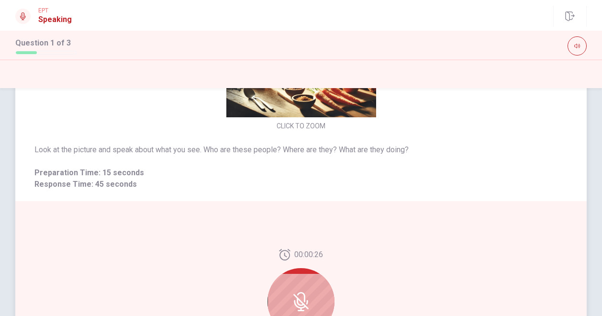
click at [298, 291] on div at bounding box center [300, 301] width 67 height 67
click at [286, 303] on div at bounding box center [300, 301] width 67 height 67
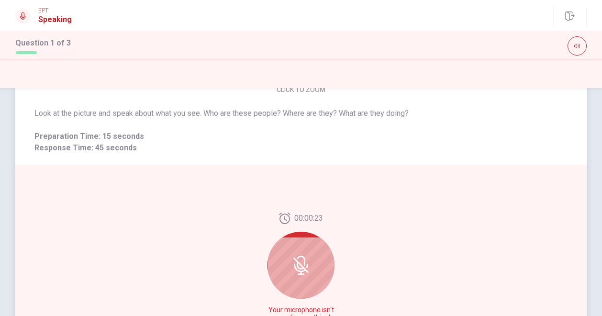
scroll to position [191, 0]
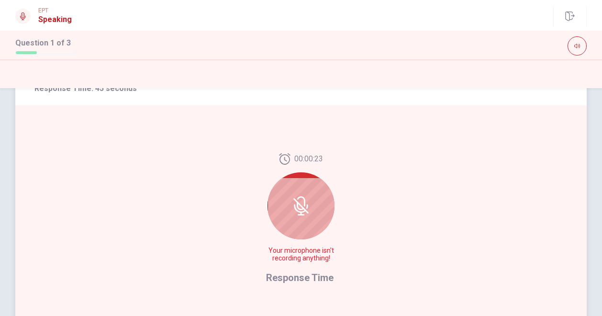
click at [317, 210] on div at bounding box center [300, 205] width 67 height 67
click at [310, 207] on div at bounding box center [300, 205] width 67 height 67
click at [307, 205] on icon at bounding box center [300, 205] width 19 height 19
click at [335, 268] on div "00:00:21 Your microphone isn't recording anything! Response Time" at bounding box center [300, 219] width 571 height 228
click at [316, 280] on span "Response Time" at bounding box center [299, 277] width 67 height 11
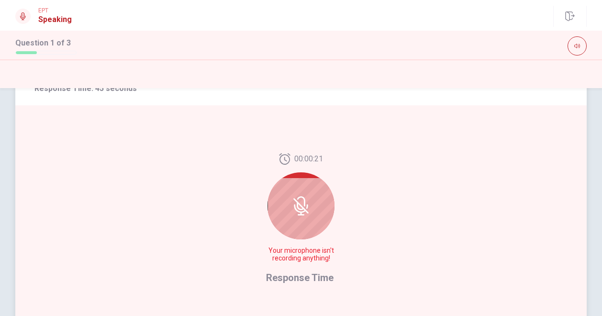
drag, startPoint x: 321, startPoint y: 226, endPoint x: 300, endPoint y: 252, distance: 33.6
click at [320, 231] on div at bounding box center [300, 205] width 67 height 67
click at [298, 253] on span "Your microphone isn't recording anything!" at bounding box center [301, 254] width 70 height 15
click at [305, 203] on icon at bounding box center [300, 205] width 19 height 19
click at [298, 204] on icon at bounding box center [300, 205] width 19 height 19
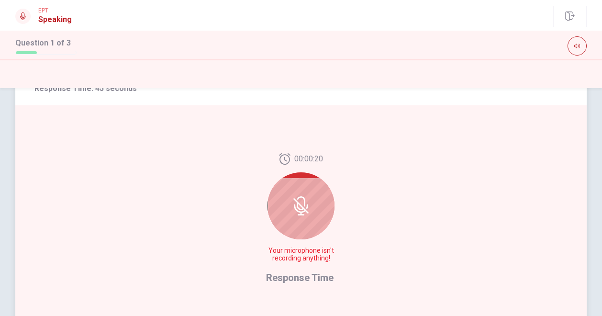
click at [298, 201] on icon at bounding box center [300, 205] width 19 height 19
drag, startPoint x: 282, startPoint y: 160, endPoint x: 283, endPoint y: 175, distance: 14.4
click at [282, 161] on icon at bounding box center [284, 158] width 11 height 11
click at [305, 216] on div at bounding box center [300, 205] width 67 height 67
click at [298, 207] on icon at bounding box center [300, 205] width 19 height 19
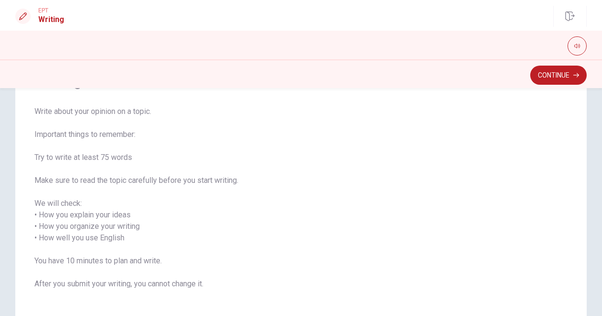
scroll to position [48, 0]
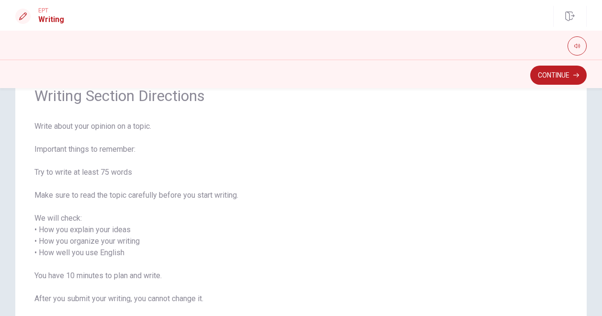
click at [559, 77] on button "Continue" at bounding box center [558, 75] width 56 height 19
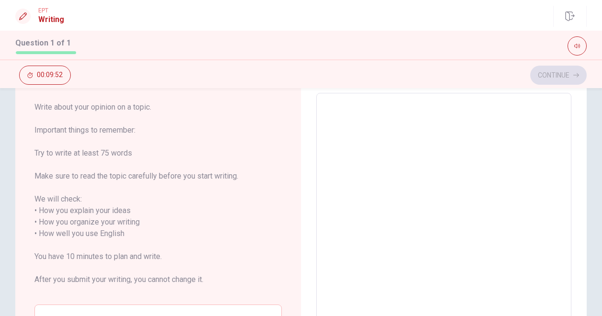
click at [401, 137] on textarea at bounding box center [444, 234] width 242 height 266
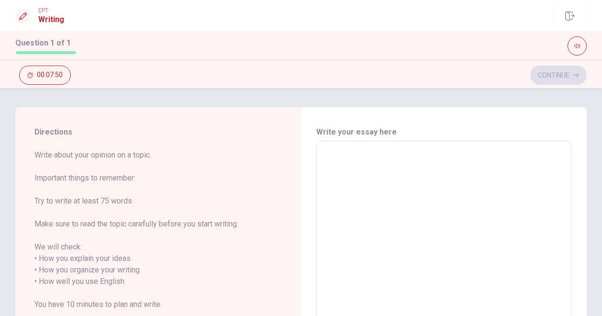
type textarea "i"
click at [332, 157] on textarea "i" at bounding box center [444, 282] width 242 height 266
type textarea "x"
type textarea "A"
type textarea "x"
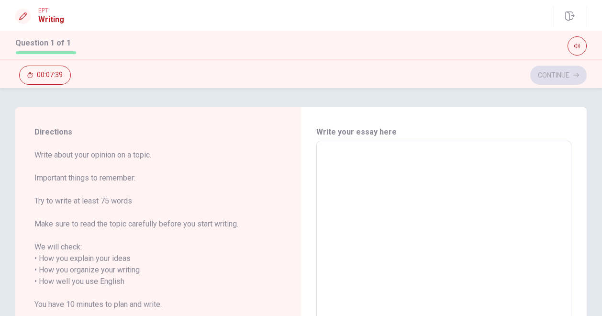
type textarea "I"
type textarea "x"
type textarea "I"
type textarea "x"
type textarea "I a"
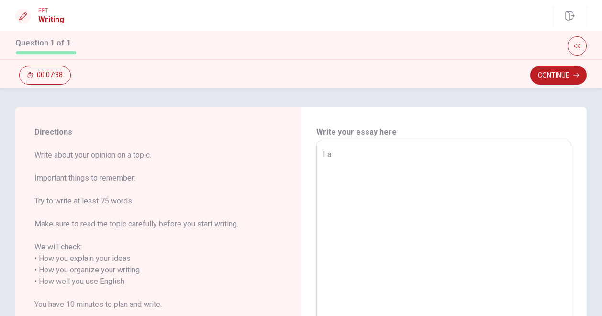
type textarea "x"
type textarea "I am"
click at [330, 162] on textarea "I am" at bounding box center [444, 282] width 242 height 266
type textarea "x"
type textarea "I a m"
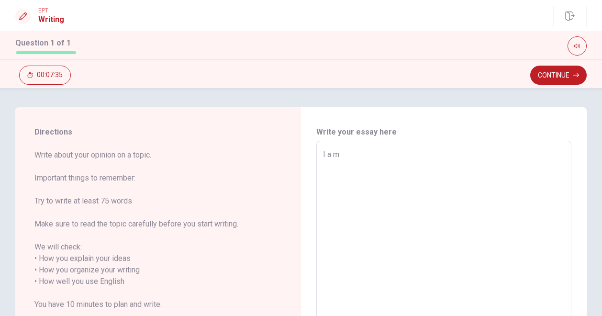
type textarea "x"
type textarea "I am"
click at [361, 157] on textarea "I am" at bounding box center [444, 282] width 242 height 266
type textarea "x"
drag, startPoint x: 365, startPoint y: 157, endPoint x: 366, endPoint y: 146, distance: 11.1
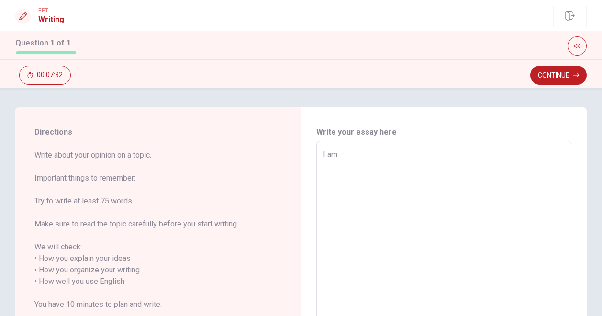
click at [366, 146] on div "I am x ​" at bounding box center [443, 281] width 255 height 281
type textarea "I am"
click at [367, 147] on div "I am x ​" at bounding box center [443, 281] width 255 height 281
click at [375, 167] on textarea "I am" at bounding box center [444, 282] width 242 height 266
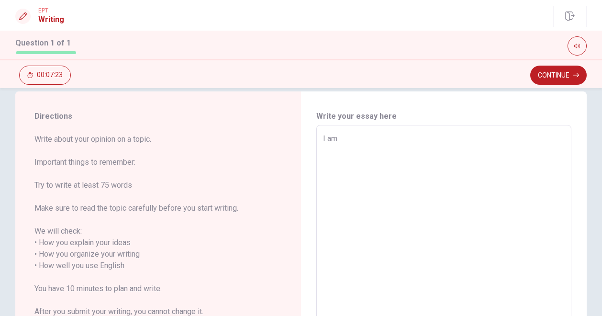
scroll to position [18, 0]
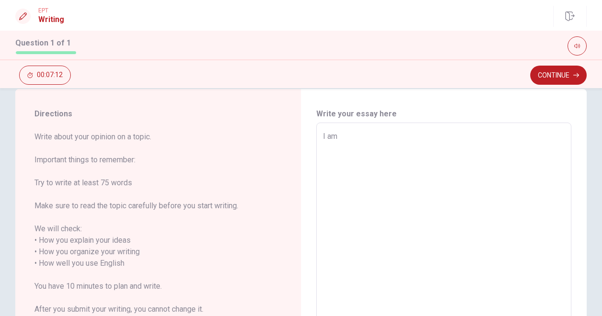
click at [527, 127] on div "I am x ​" at bounding box center [443, 262] width 255 height 281
type textarea "x"
type textarea "I a"
type textarea "x"
type textarea "I"
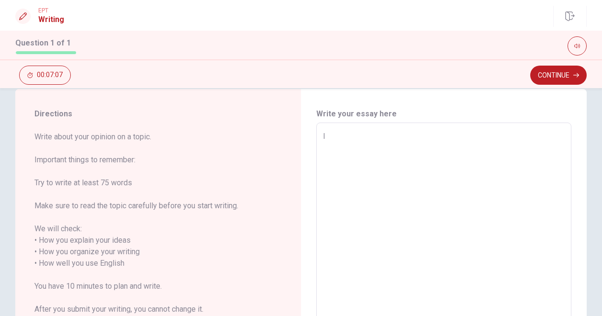
type textarea "x"
type textarea "I"
type textarea "x"
click at [316, 133] on div "x ​" at bounding box center [443, 262] width 255 height 281
type textarea "o"
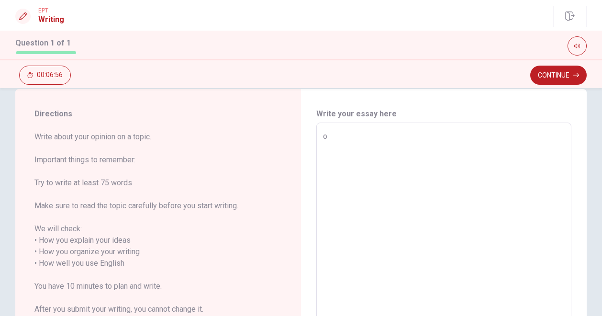
type textarea "x"
type textarea "on"
type textarea "x"
type textarea "on"
type textarea "x"
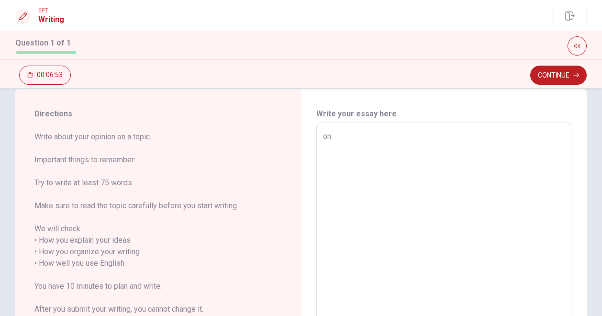
type textarea "on m"
type textarea "x"
type textarea "on ma"
type textarea "x"
type textarea "on may"
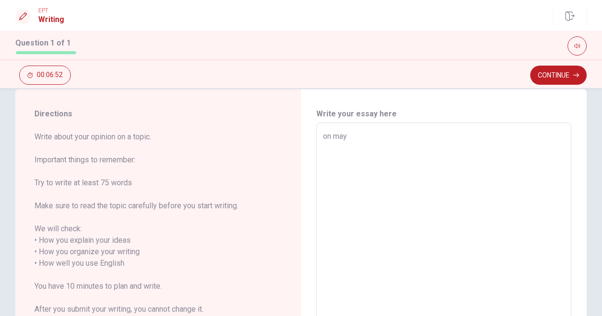
type textarea "x"
type textarea "on may"
type textarea "x"
type textarea "on may"
type textarea "x"
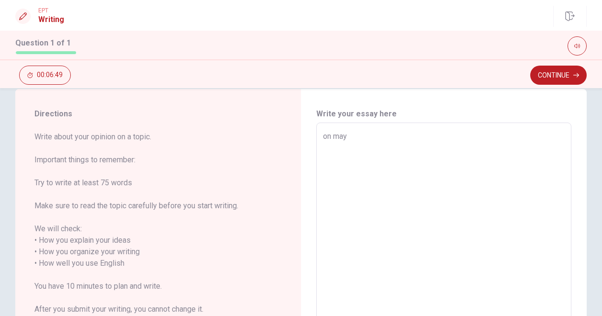
type textarea "on ma"
type textarea "x"
type textarea "on m"
type textarea "x"
type textarea "on my"
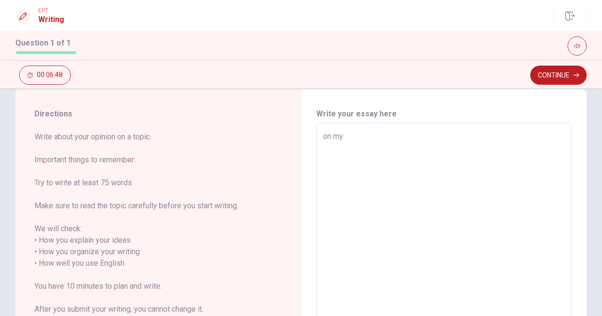
type textarea "x"
type textarea "on my"
type textarea "x"
type textarea "on my w"
type textarea "x"
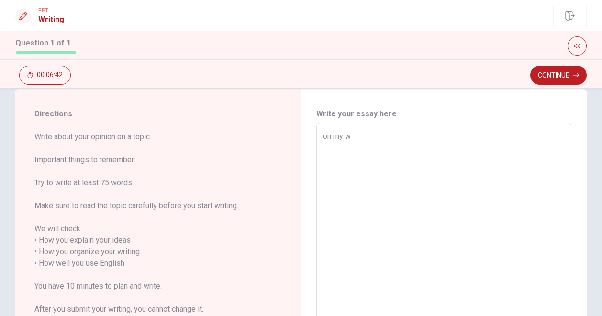
type textarea "on my w"
click at [274, 11] on div "EPT Writing Question 1 of 1 Continue 00:06:41" at bounding box center [301, 16] width 602 height 21
type textarea "x"
click at [350, 133] on textarea "on my w" at bounding box center [444, 264] width 242 height 266
type textarea "on my we"
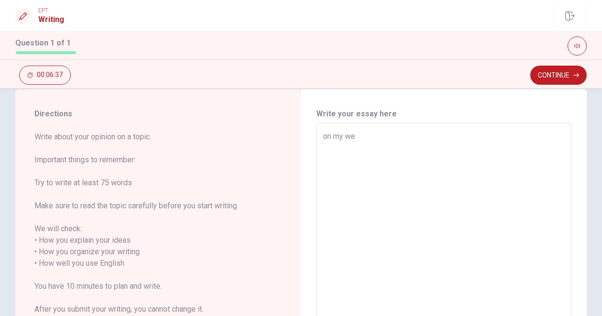
type textarea "x"
type textarea "on my wee"
type textarea "x"
type textarea "on my week"
type textarea "x"
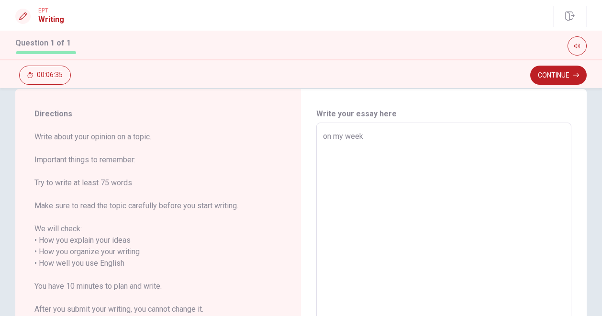
type textarea "on my week"
type textarea "x"
type textarea "on my week"
type textarea "x"
type textarea "on my weeke"
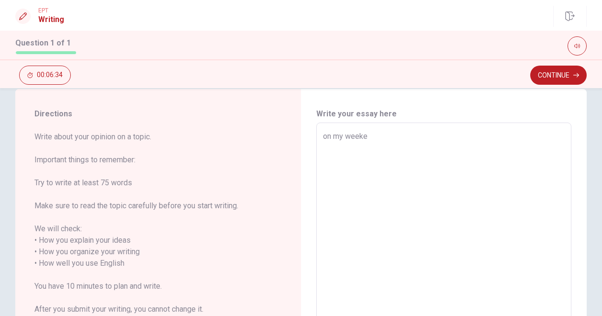
type textarea "x"
type textarea "on my weeken"
type textarea "x"
type textarea "on my weekend"
type textarea "x"
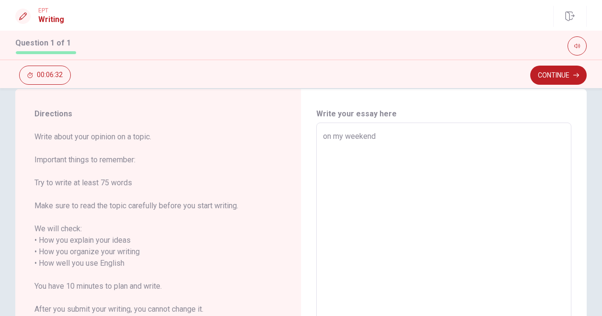
type textarea "on my weekends"
type textarea "x"
type textarea "on my weekends"
type textarea "x"
type textarea "on my weekends"
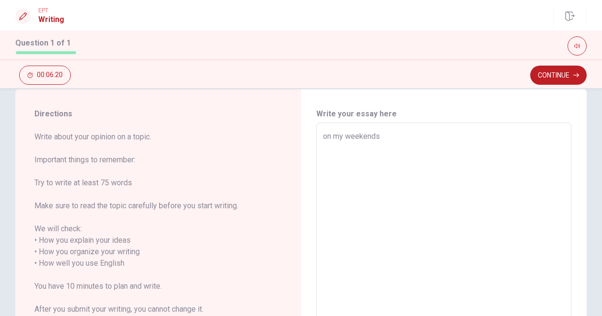
type textarea "x"
type textarea "on my weekends"
click at [532, 92] on div "Write your essay here on my weekends x ​ Word count : 3" at bounding box center [444, 263] width 286 height 349
click at [380, 140] on textarea "on my weekends" at bounding box center [444, 264] width 242 height 266
type textarea "x"
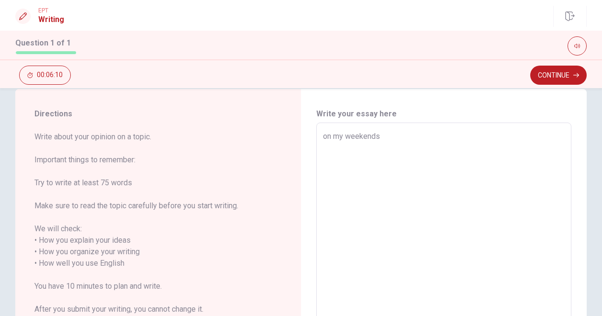
type textarea "on my weekends,"
type textarea "x"
type textarea "on my weekends,"
type textarea "x"
type textarea "on my weekends, i"
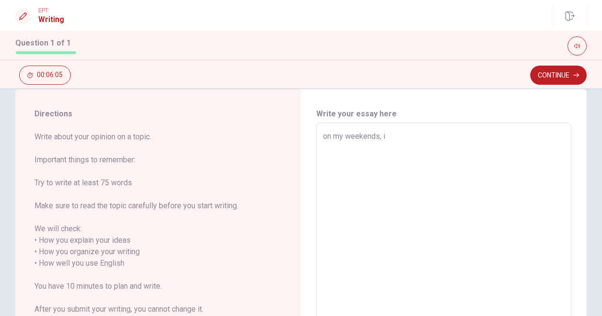
type textarea "x"
type textarea "on my weekends, i"
type textarea "x"
type textarea "on my weekends, i m"
type textarea "x"
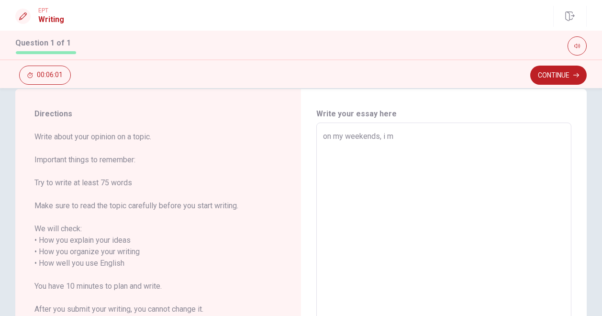
type textarea "on my weekends, i [GEOGRAPHIC_DATA]"
type textarea "x"
type textarea "on my weekends, i mak"
type textarea "x"
type textarea "on my weekends, i make"
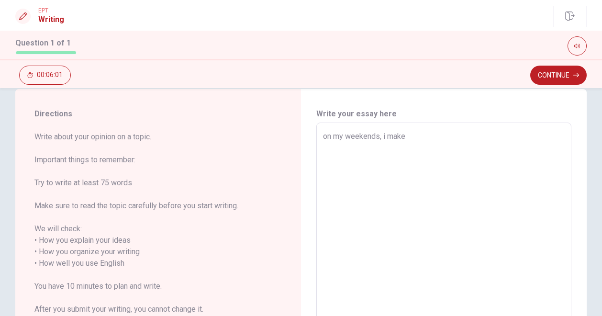
type textarea "x"
type textarea "on my weekends, i make"
type textarea "x"
type textarea "on my weekends, i make"
type textarea "x"
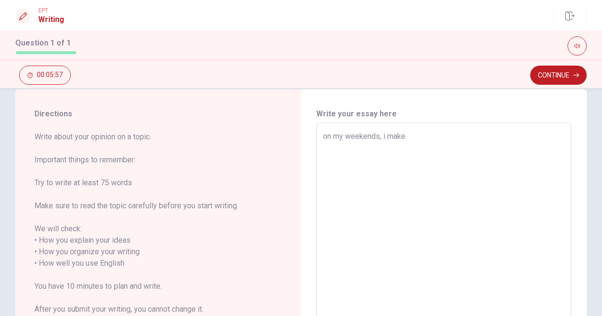
type textarea "on my weekends, i maker"
type textarea "x"
type textarea "on my weekends, i maker"
type textarea "x"
type textarea "on my weekends, i maker"
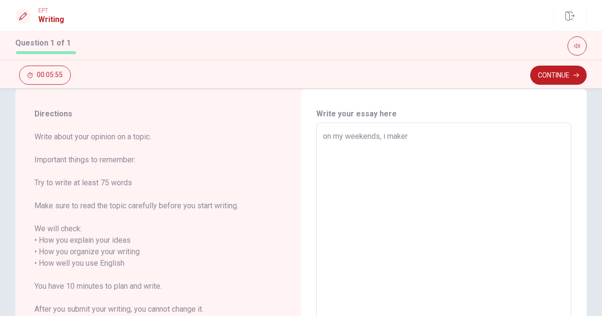
type textarea "x"
type textarea "on my weekends, i make"
type textarea "x"
type textarea "on my weekends, i maked"
type textarea "x"
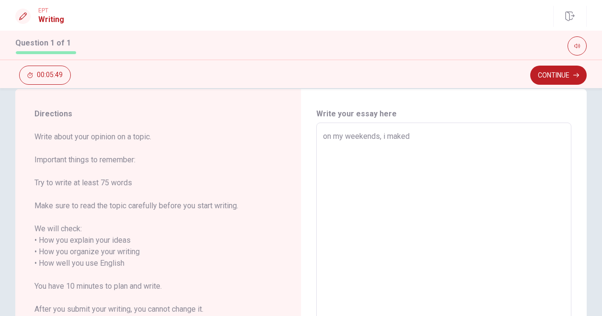
type textarea "on my weekends, i maked"
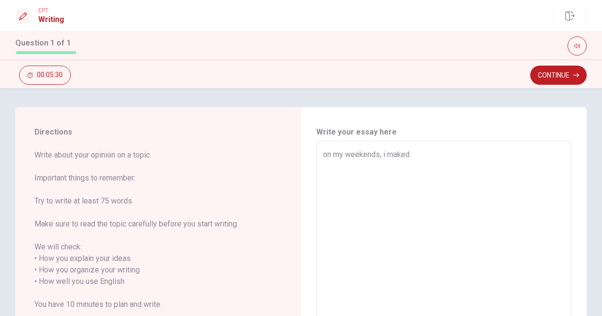
type textarea "x"
type textarea "on my weekends, i maked v"
type textarea "x"
type textarea "on my weekends, i maked va"
type textarea "x"
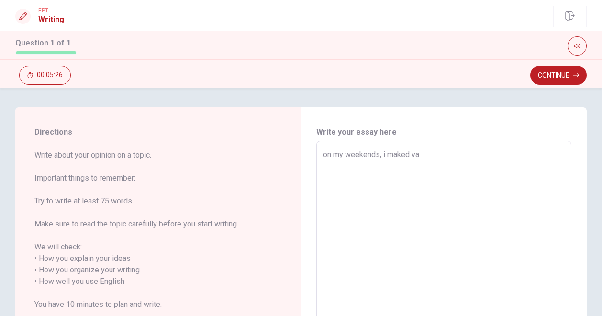
type textarea "on my weekends, i maked var"
type textarea "x"
type textarea "on my weekends, i maked vari"
type textarea "x"
type textarea "on my weekends, i maked varia"
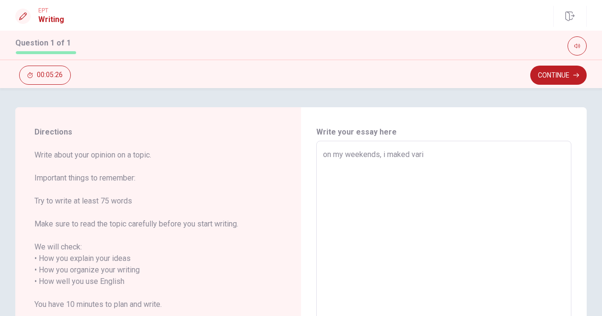
type textarea "x"
type textarea "on my weekends, i maked varias"
type textarea "x"
type textarea "on my weekends, i maked varias"
type textarea "x"
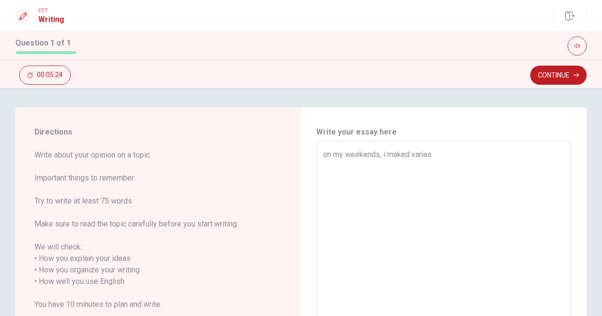
type textarea "on my weekends, i maked varias c"
type textarea "x"
type textarea "on my weekends, i maked varias co"
type textarea "x"
type textarea "on my weekends, i maked varias coi"
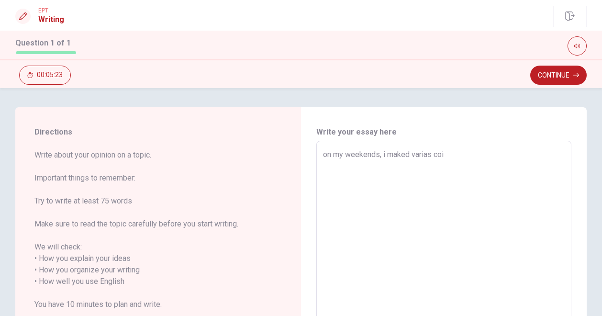
type textarea "x"
type textarea "on my weekends, i maked varias cois"
type textarea "x"
type textarea "on my weekends, i maked varias coisa"
type textarea "x"
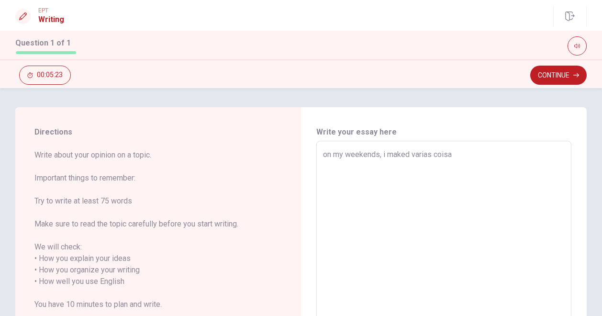
type textarea "on my weekends, i maked varias coisas"
type textarea "x"
type textarea "on my weekends, i maked varias coisas"
type textarea "x"
type textarea "on my weekends, i maked varias coisas c"
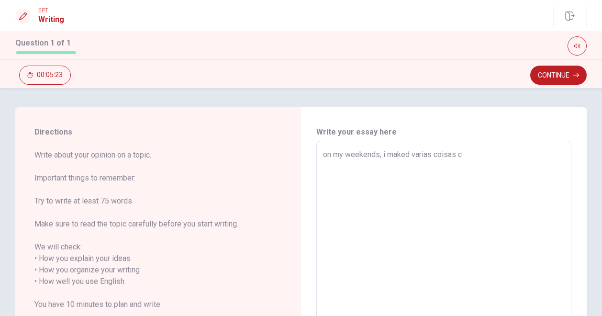
type textarea "x"
type textarea "on my weekends, i maked varias coisas co"
type textarea "x"
type textarea "on my weekends, i maked varias coisas com"
type textarea "x"
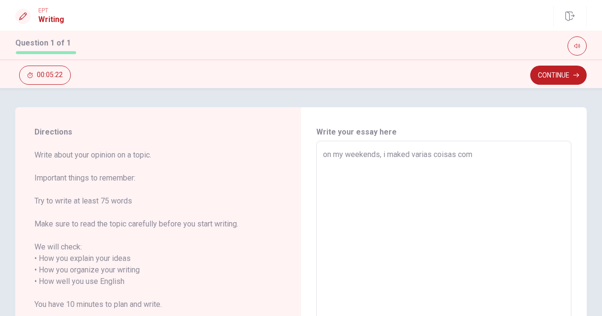
type textarea "on my weekends, i maked varias coisas com"
type textarea "x"
type textarea "on my weekends, i maked varias coisas com m"
type textarea "x"
type textarea "on my weekends, i maked varias coisas com mi"
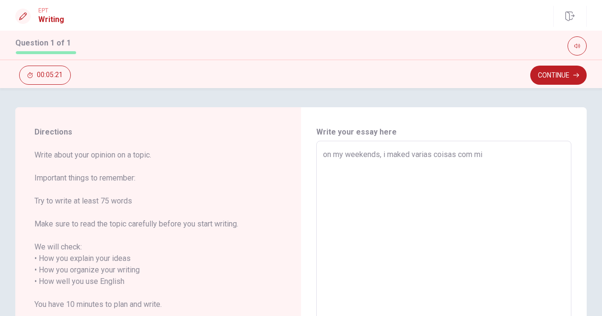
type textarea "x"
type textarea "on my weekends, i maked varias coisas com min"
type textarea "x"
type textarea "on my weekends, i maked varias coisas com minh"
type textarea "x"
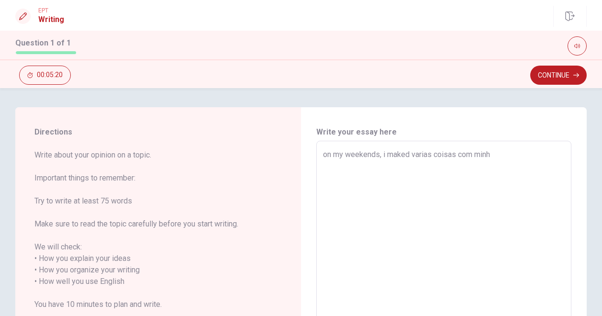
type textarea "on my weekends, i maked varias coisas com minha"
type textarea "x"
type textarea "on my weekends, i maked varias coisas com minhas"
type textarea "x"
type textarea "on my weekends, i maked varias coisas com minhas"
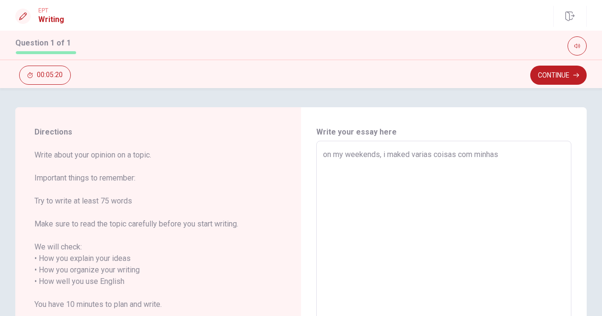
type textarea "x"
type textarea "on my weekends, i maked varias coisas com minhas s"
type textarea "x"
type textarea "on my weekends, i maked varias coisas com minhas si"
type textarea "x"
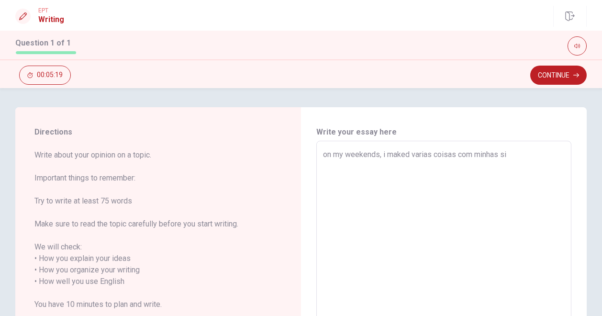
type textarea "on my weekends, i maked varias coisas com minhas sis"
type textarea "x"
type textarea "on my weekends, i maked varias coisas com minhas sist"
type textarea "x"
type textarea "on my weekends, i maked varias coisas com minhas siste"
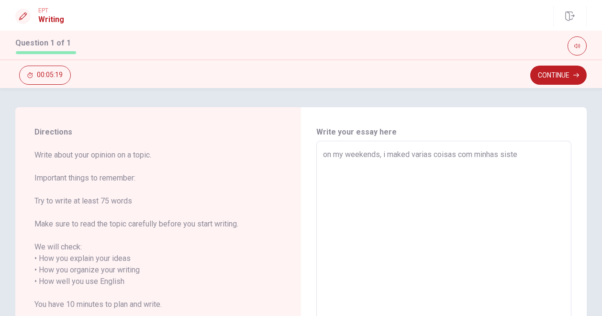
type textarea "x"
type textarea "on my weekends, i maked varias coisas com minhas sister"
drag, startPoint x: 472, startPoint y: 155, endPoint x: 482, endPoint y: 159, distance: 10.9
click at [482, 159] on textarea "on my weekends, i maked varias coisas com minhas sister" at bounding box center [444, 282] width 242 height 266
click at [528, 155] on textarea "on my weekends, i maked varias coisas com minhas sister" at bounding box center [444, 282] width 242 height 266
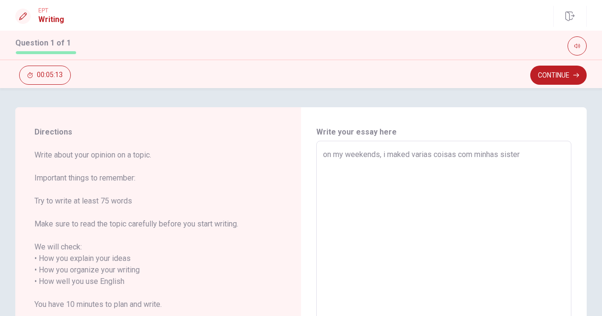
type textarea "x"
type textarea "on my weekends, i maked varias coisas com minhas siste"
type textarea "x"
type textarea "on my weekends, i maked varias coisas com minhas sist"
type textarea "x"
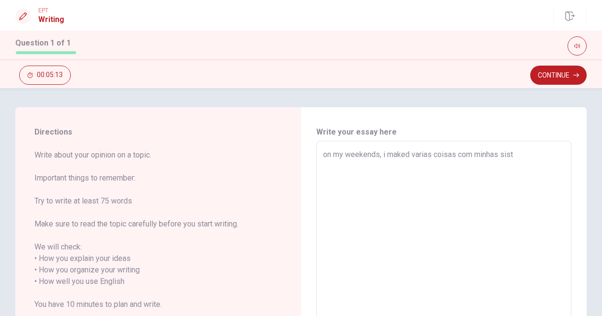
type textarea "on my weekends, i maked varias coisas com minhas sis"
type textarea "x"
type textarea "on my weekends, i maked varias coisas com minhas si"
type textarea "x"
type textarea "on my weekends, i maked varias coisas com minhas s"
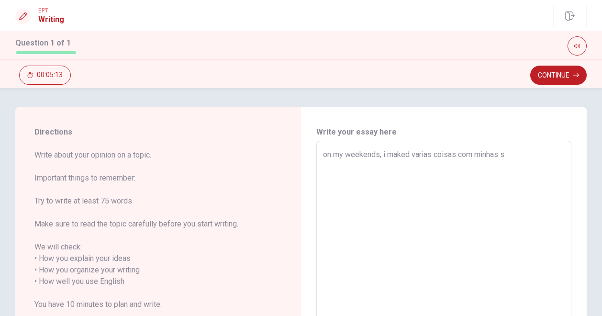
type textarea "x"
type textarea "on my weekends, i maked varias coisas com minhas"
type textarea "x"
type textarea "on my weekends, i maked varias coisas com minhas d"
type textarea "x"
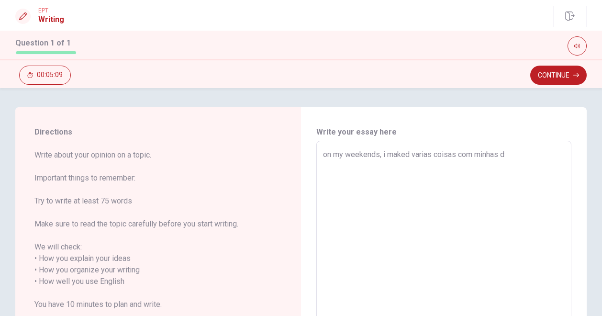
type textarea "on my weekends, i maked varias coisas com minhas da"
type textarea "x"
type textarea "on my weekends, i maked varias coisas com minhas dau"
type textarea "x"
type textarea "on my weekends, i maked varias coisas com minhas daug"
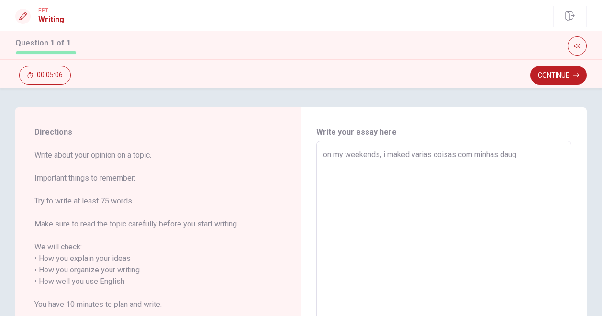
type textarea "x"
type textarea "on my weekends, i maked varias coisas com minhas daugh"
type textarea "x"
type textarea "on my weekends, i maked varias coisas com minhas daught"
type textarea "x"
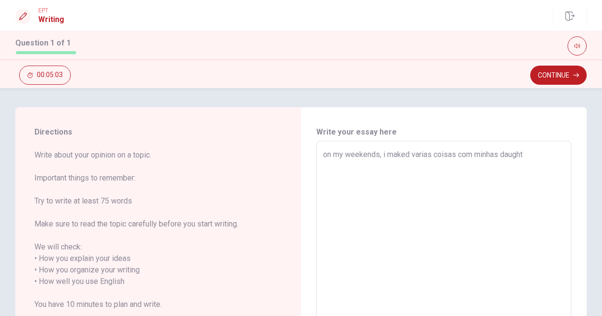
type textarea "on my weekends, i maked varias coisas com minhas daughtr"
type textarea "x"
type textarea "on my weekends, i maked varias coisas com minhas daughtrs"
click at [456, 152] on textarea "on my weekends, i maked varias coisas com minhas daughtrs" at bounding box center [444, 282] width 242 height 266
type textarea "x"
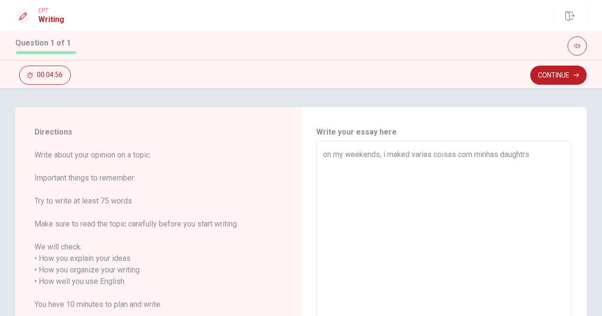
type textarea "on my weekends, i maked varias coisasco m minhas daughtrs"
drag, startPoint x: 455, startPoint y: 155, endPoint x: 473, endPoint y: 156, distance: 17.3
click at [473, 156] on textarea "on my weekends, i maked varias coisasco m minhas daughtrs" at bounding box center [444, 282] width 242 height 266
type textarea "x"
click at [529, 158] on textarea "on my weekends, i maked varias coisa [PERSON_NAME] daughtrs" at bounding box center [444, 282] width 242 height 266
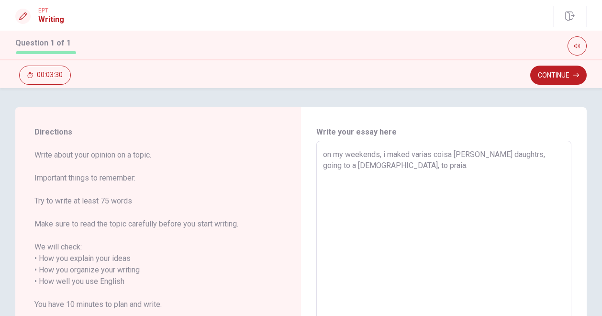
click at [407, 159] on textarea "on my weekends, i maked varias coisa [PERSON_NAME] daughtrs, going to a [DEMOGR…" at bounding box center [444, 282] width 242 height 266
click at [404, 158] on textarea "on my weekends, i maked varias coisa [PERSON_NAME] daughtrs, going to a [DEMOGR…" at bounding box center [444, 282] width 242 height 266
click at [394, 170] on textarea "on my weekends, i maked varias coisa [PERSON_NAME] daughtrs, going to a [DEMOGR…" at bounding box center [444, 282] width 242 height 266
click at [401, 166] on textarea "on my weekends, i maked varias coisa [PERSON_NAME] daughtrs, going to a [DEMOGR…" at bounding box center [444, 282] width 242 height 266
drag, startPoint x: 412, startPoint y: 179, endPoint x: 454, endPoint y: 177, distance: 42.1
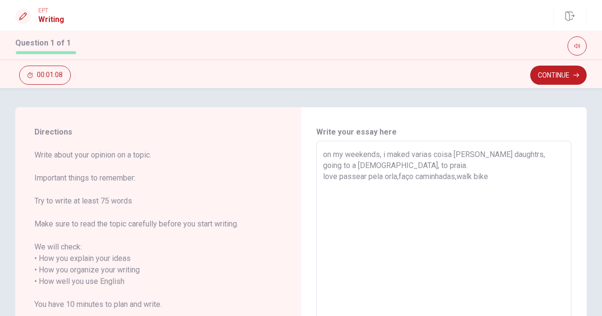
click at [454, 177] on textarea "on my weekends, i maked varias coisa [PERSON_NAME] daughtrs, going to a [DEMOGR…" at bounding box center [444, 282] width 242 height 266
click at [469, 178] on textarea "on my weekends, i maked varias coisa [PERSON_NAME] daughtrs, going to a [DEMOGR…" at bounding box center [444, 282] width 242 height 266
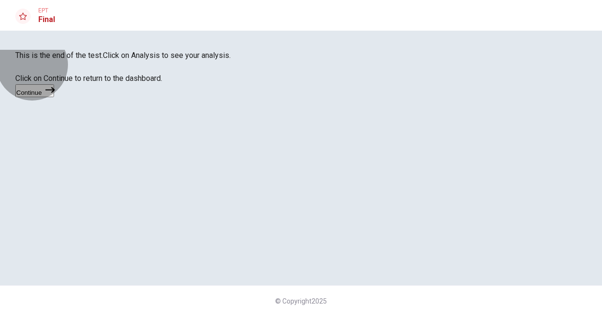
click at [54, 97] on button "Continue" at bounding box center [34, 90] width 39 height 13
